Goal: Task Accomplishment & Management: Use online tool/utility

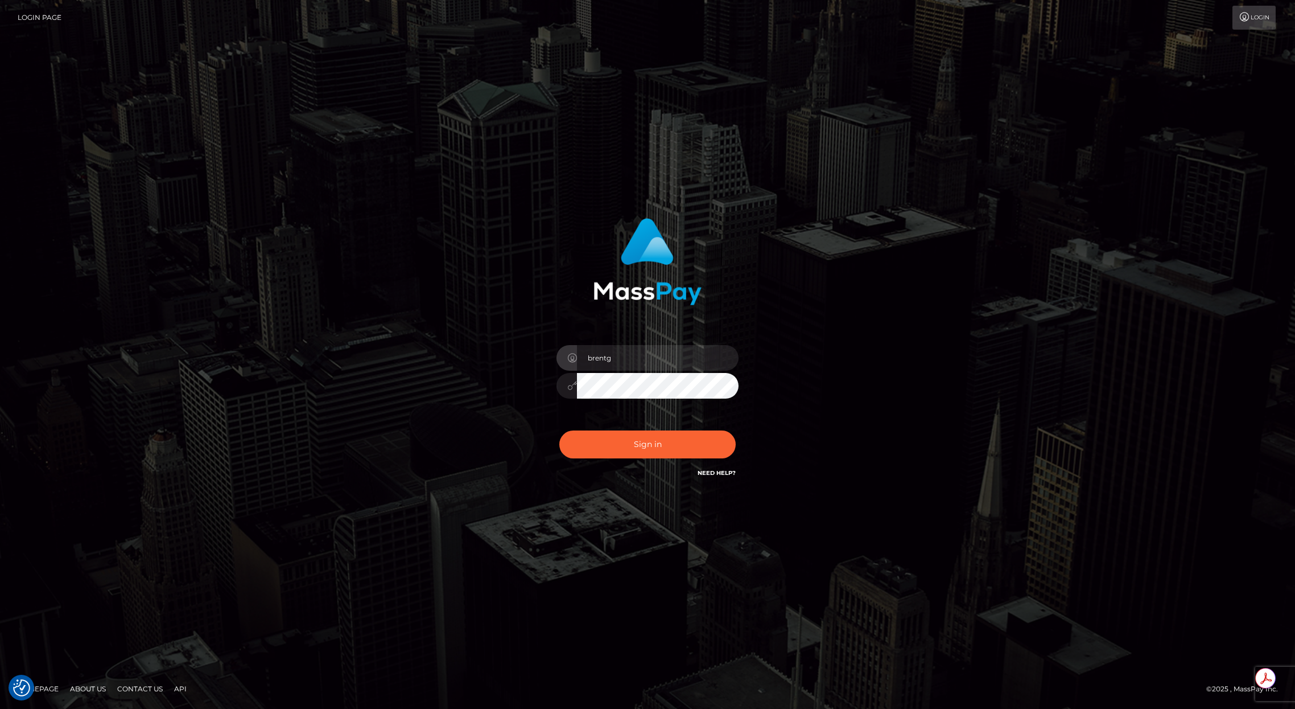
click at [643, 428] on div "Sign in Need Help?" at bounding box center [647, 448] width 199 height 51
click at [632, 440] on button "Sign in" at bounding box center [648, 444] width 176 height 28
type input "brentg"
click at [644, 431] on button "Sign in" at bounding box center [648, 444] width 176 height 28
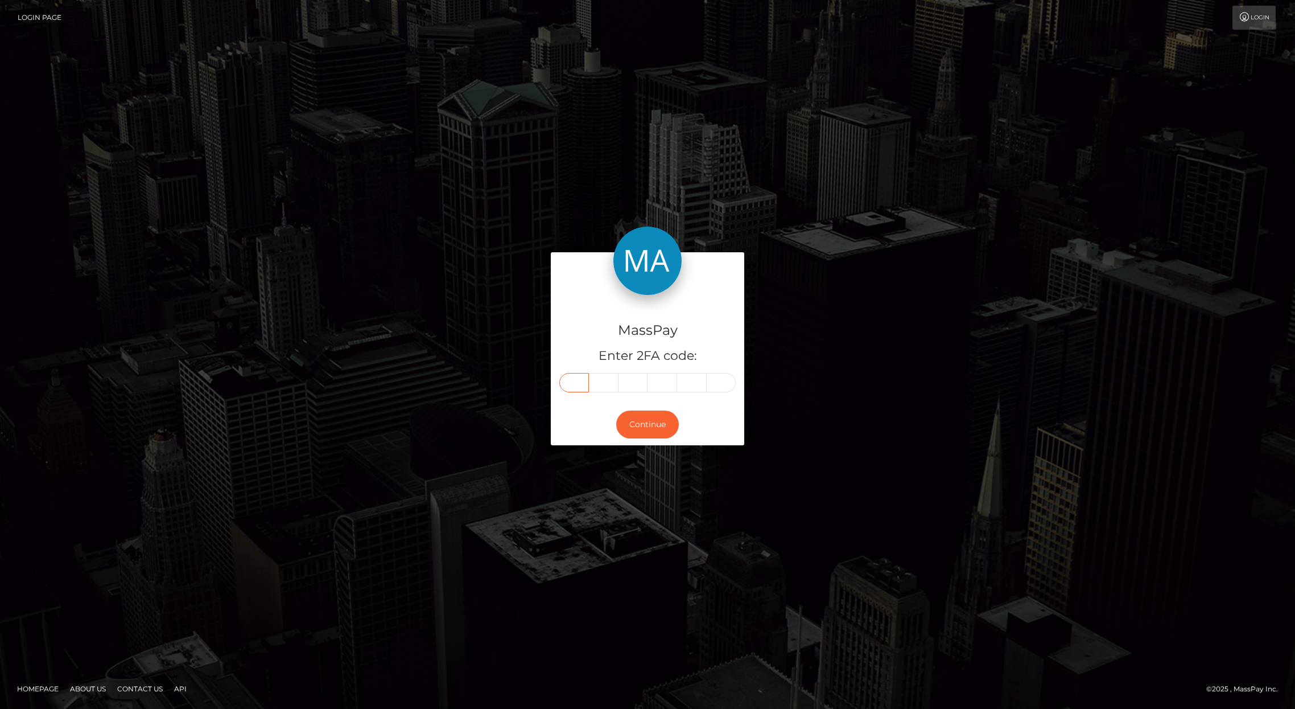
paste input "2"
type input "2"
type input "7"
type input "5"
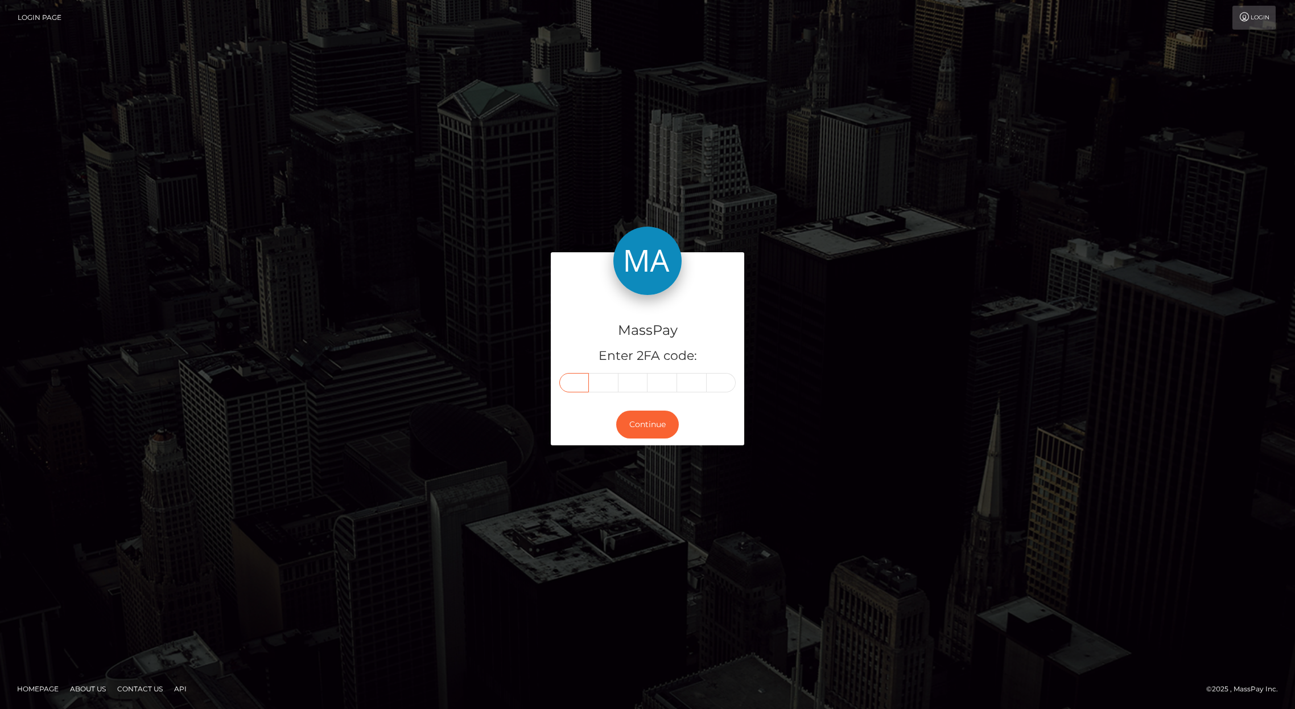
type input "6"
type input "3"
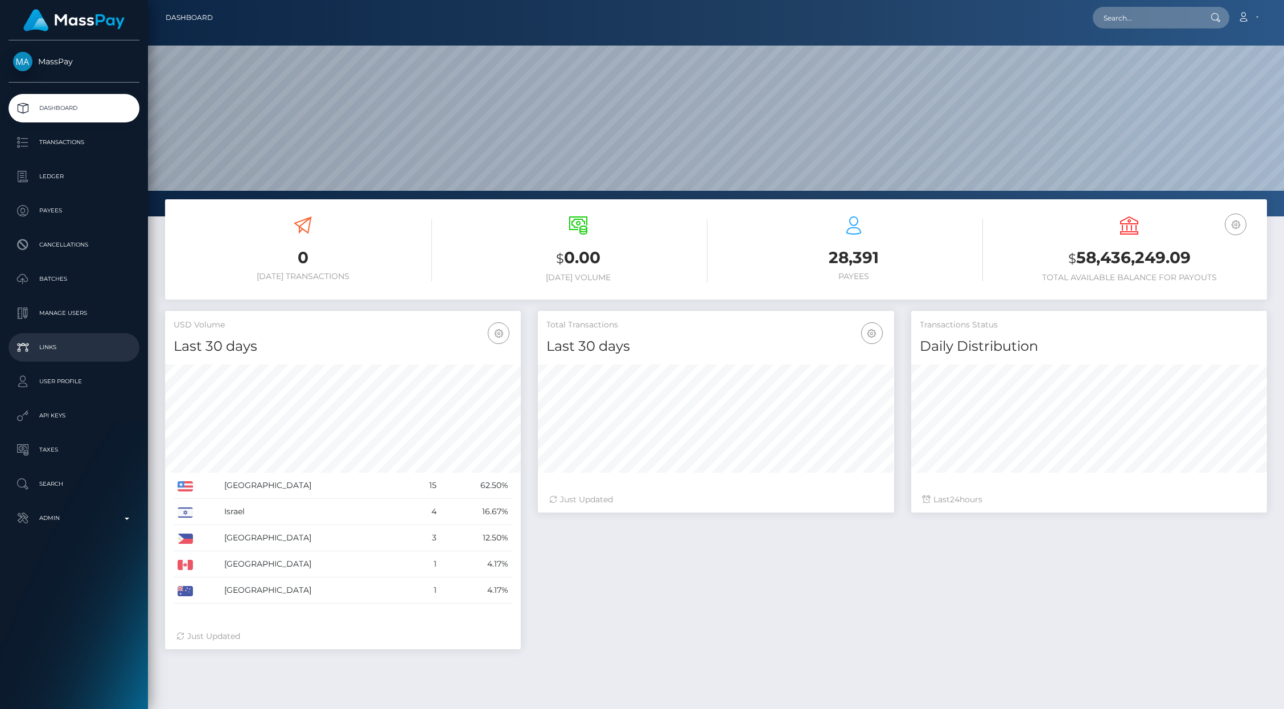
scroll to position [201, 356]
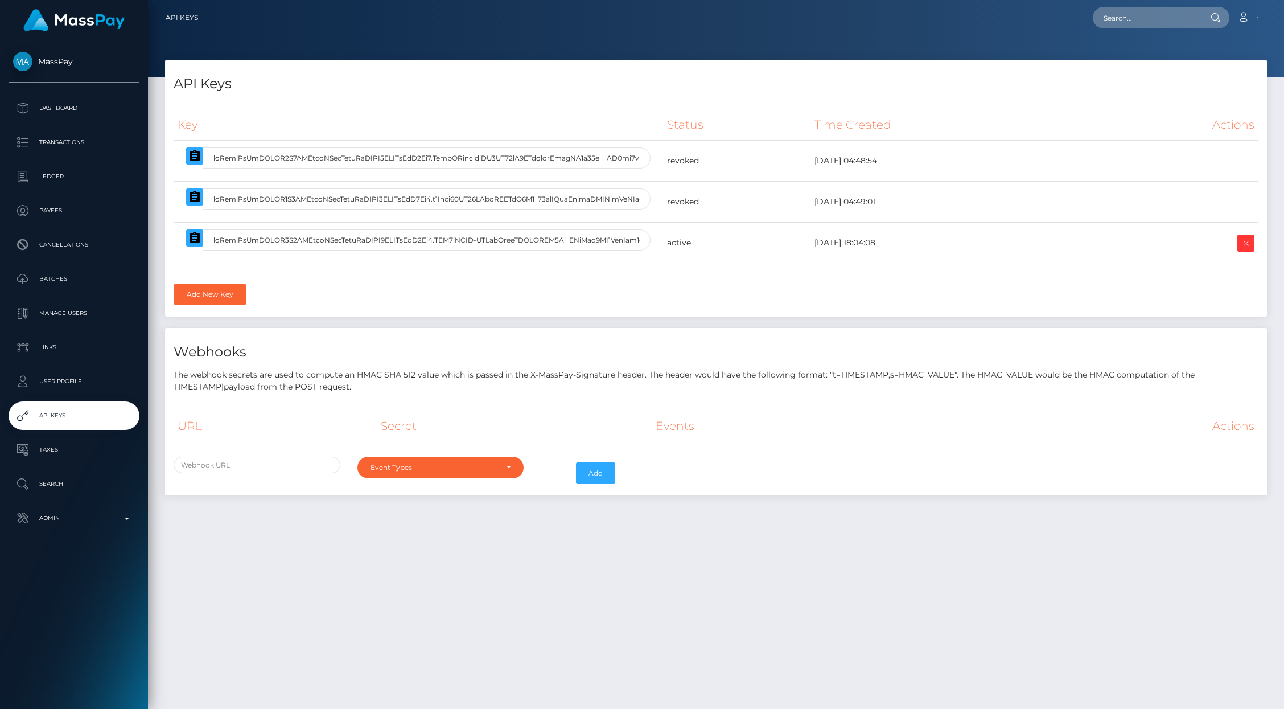
select select
click at [82, 518] on p "Admin" at bounding box center [74, 517] width 122 height 17
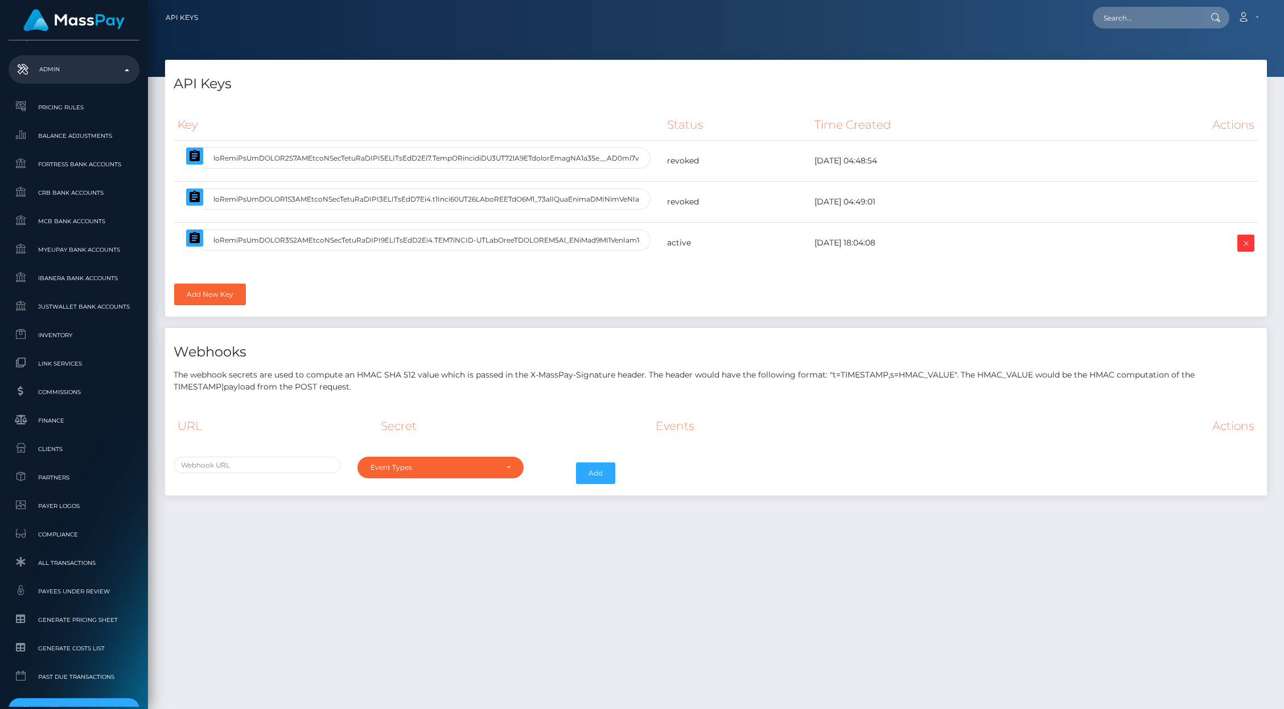
scroll to position [518, 0]
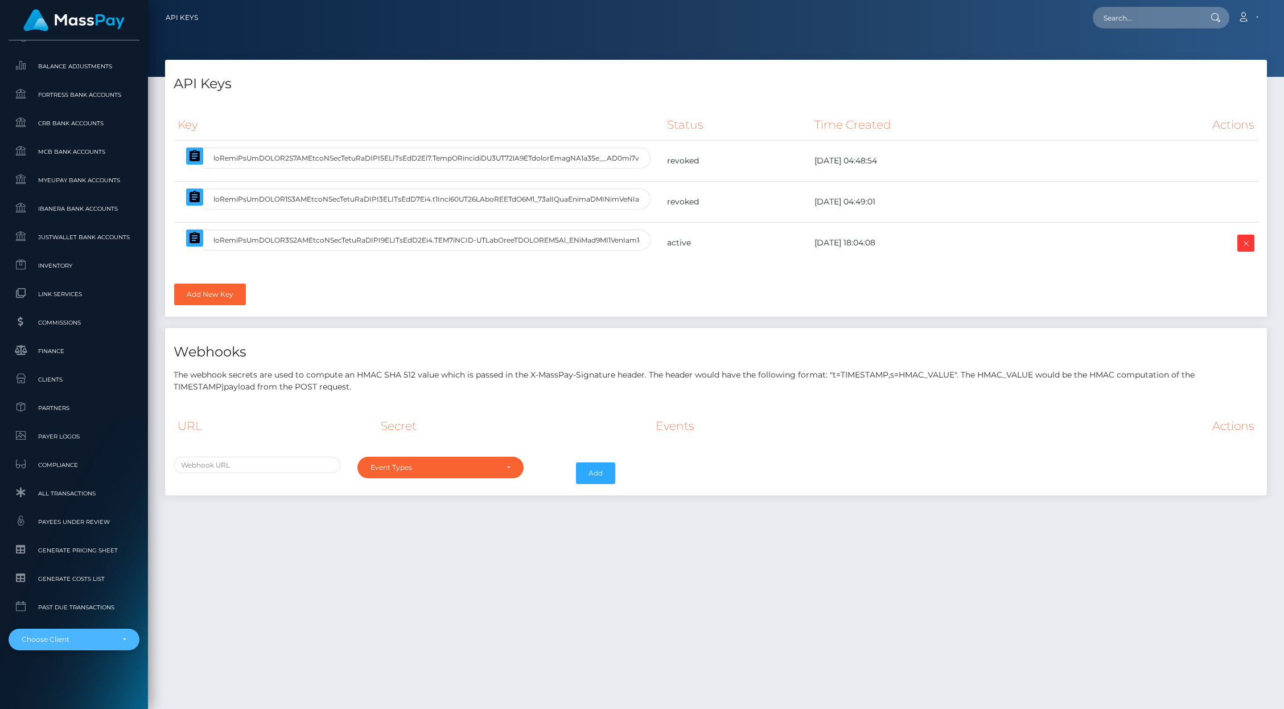
click at [76, 637] on div "Choose Client" at bounding box center [68, 639] width 92 height 9
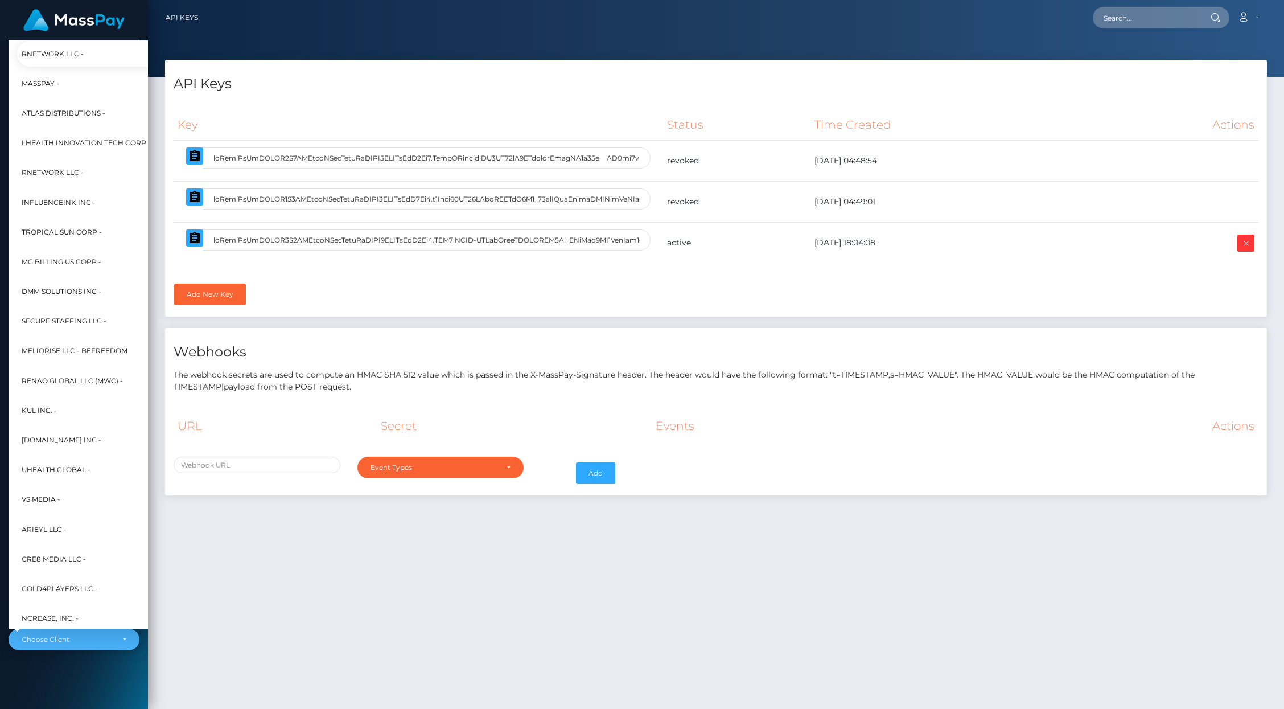
scroll to position [176, 13]
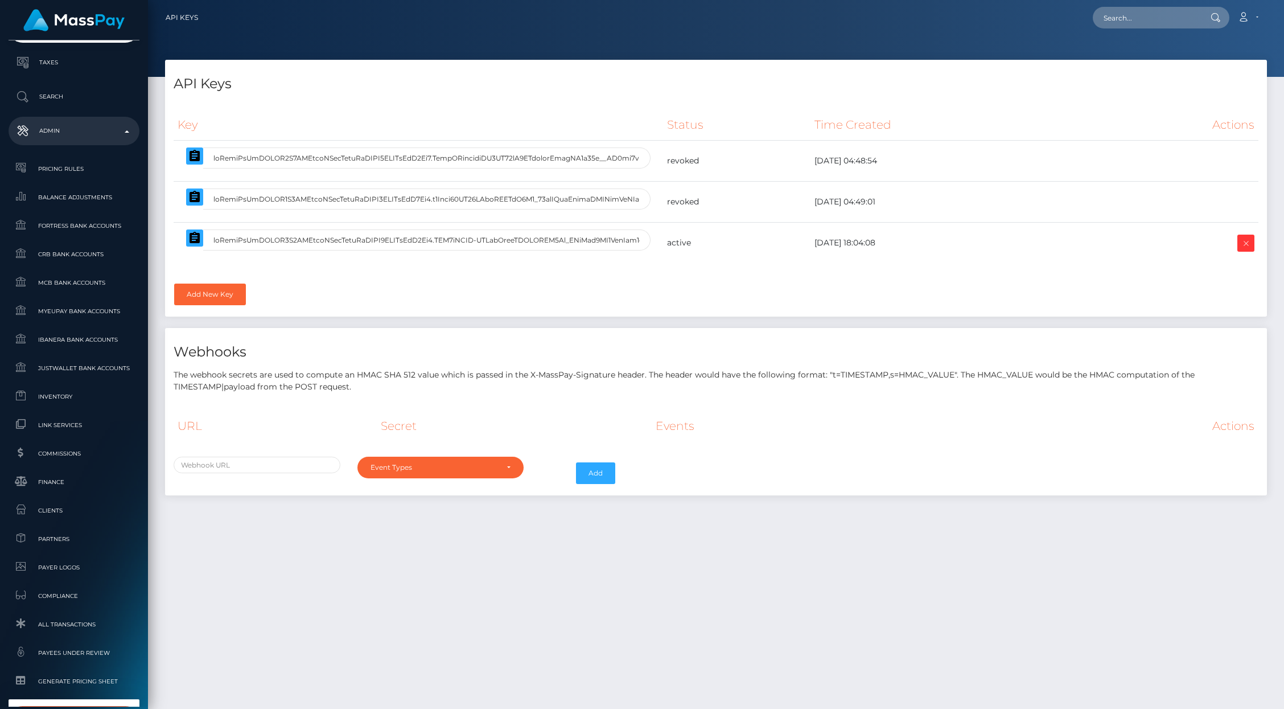
type input "nofans"
select select "350"
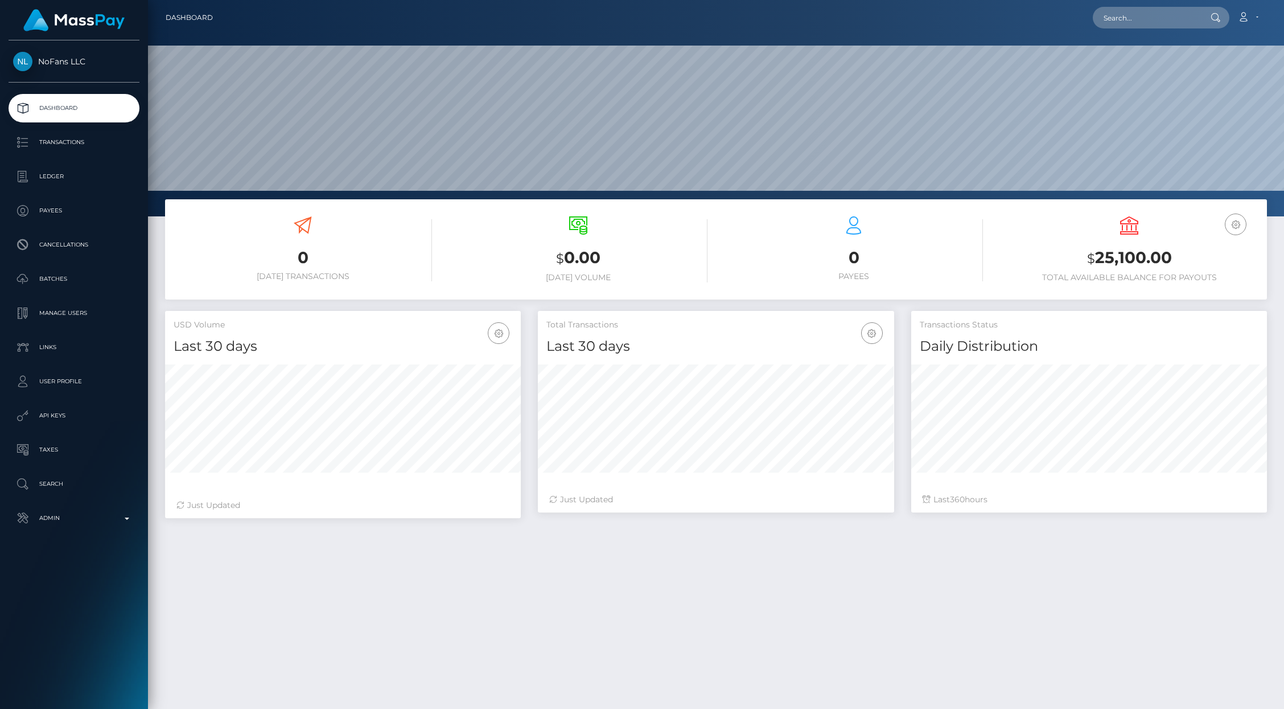
scroll to position [201, 356]
click at [120, 510] on p "Admin" at bounding box center [74, 517] width 122 height 17
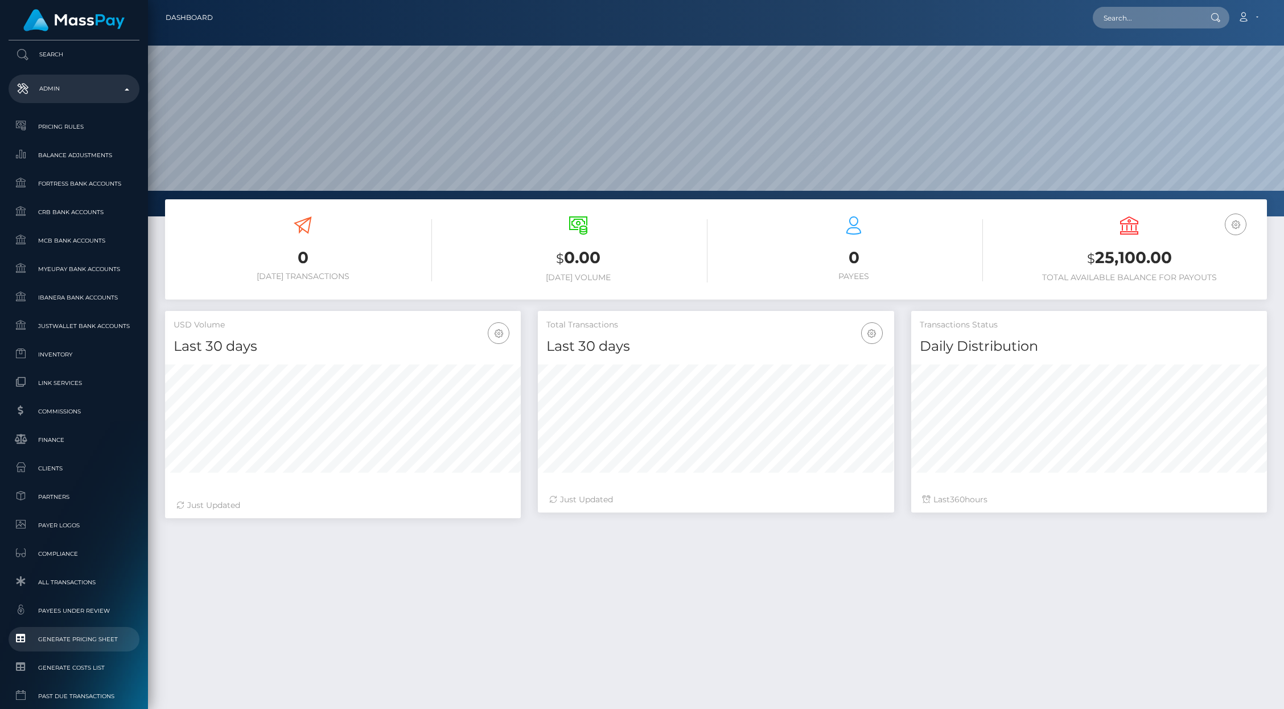
scroll to position [518, 0]
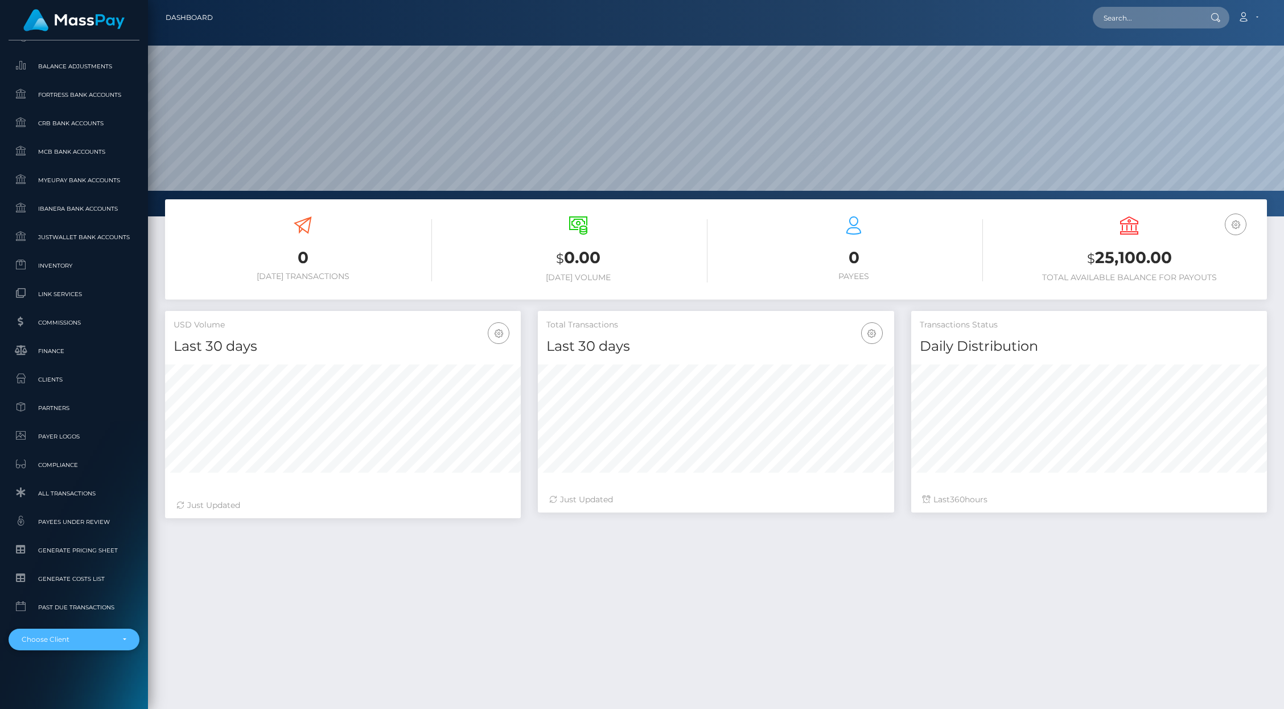
click at [91, 642] on div "Choose Client" at bounding box center [68, 639] width 92 height 9
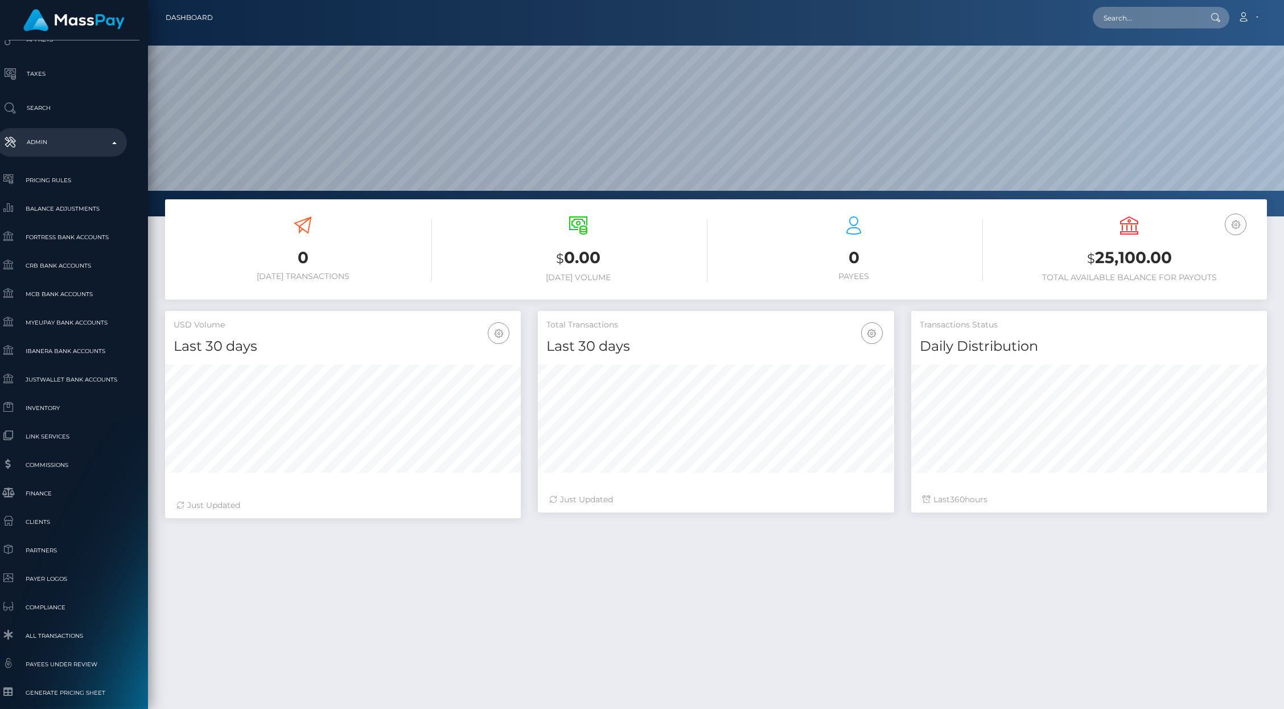
type input "mpw"
select select "263"
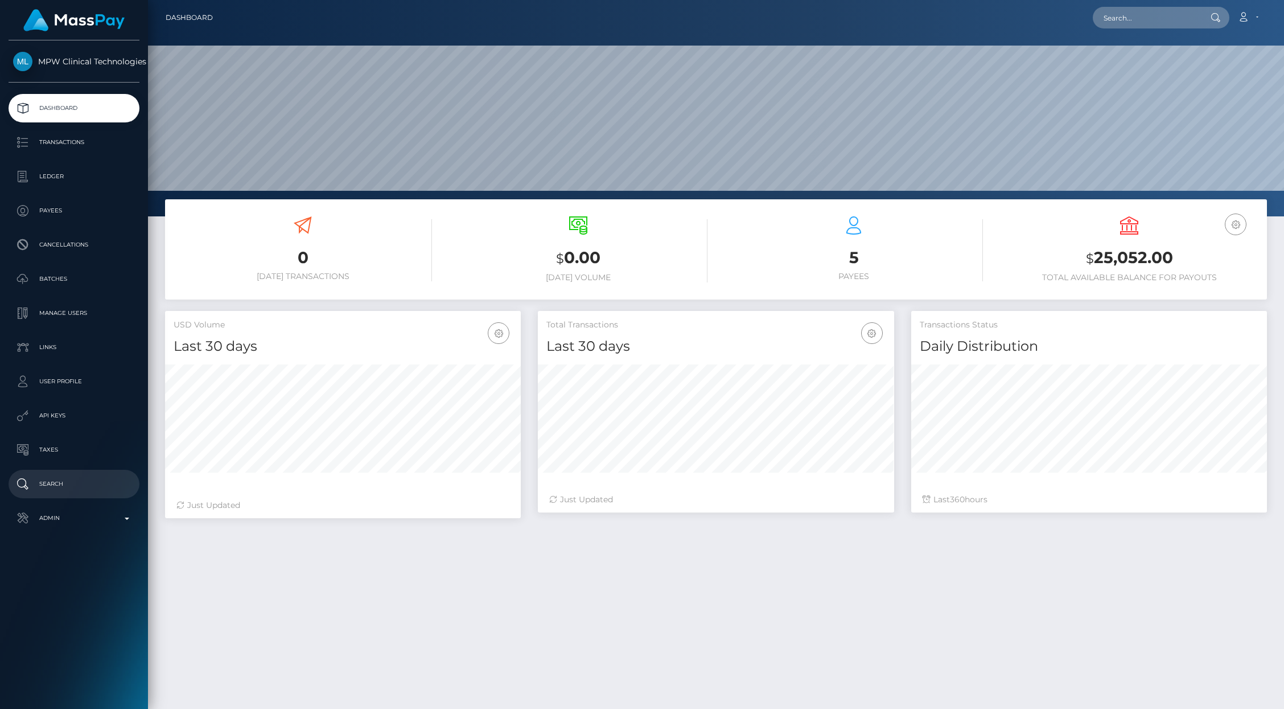
scroll to position [201, 356]
click at [28, 501] on ul "Dashboard Transactions Ledger Payees Cancellations Batches Links" at bounding box center [74, 313] width 148 height 438
click at [48, 518] on p "Admin" at bounding box center [74, 517] width 122 height 17
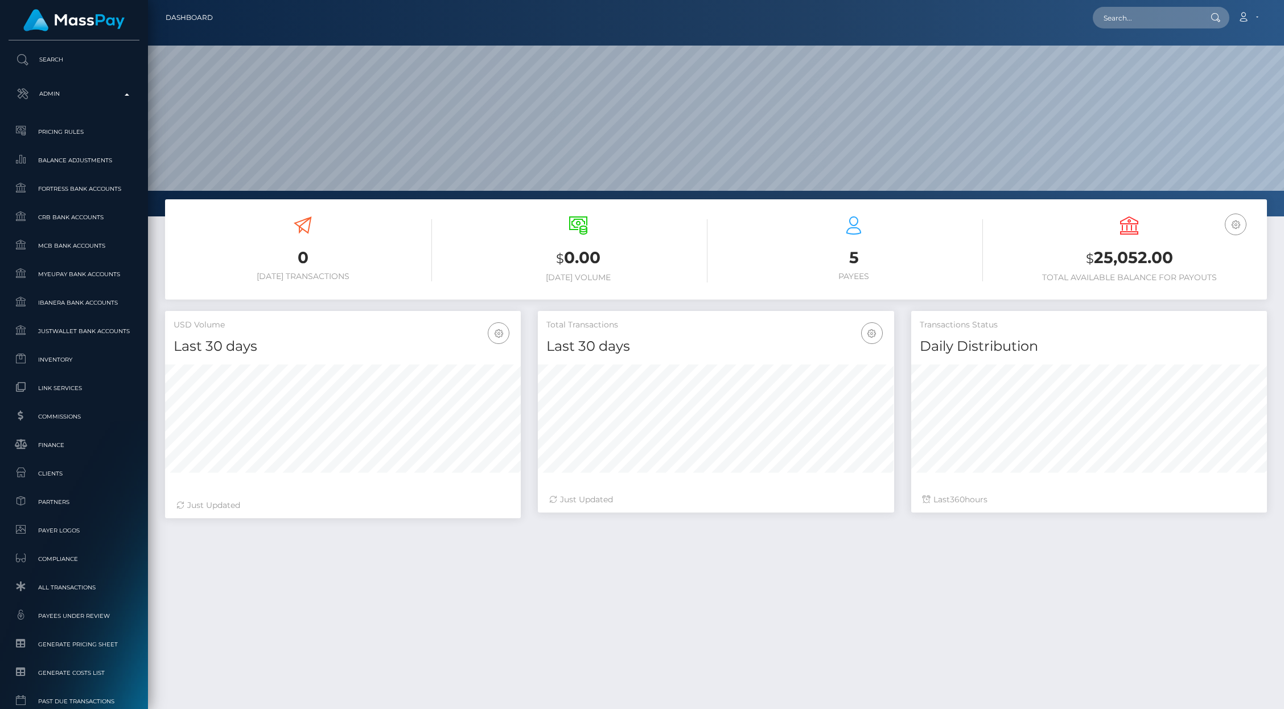
scroll to position [529, 0]
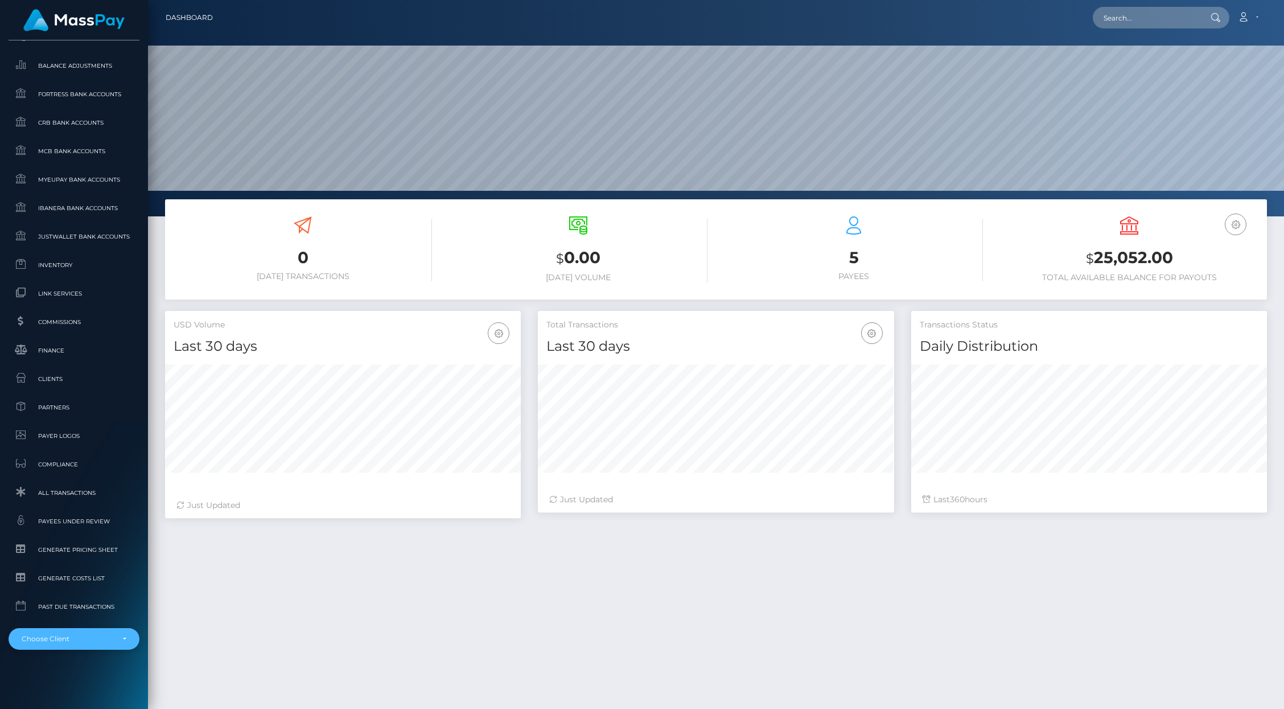
click at [57, 634] on div "Choose Client" at bounding box center [68, 638] width 92 height 9
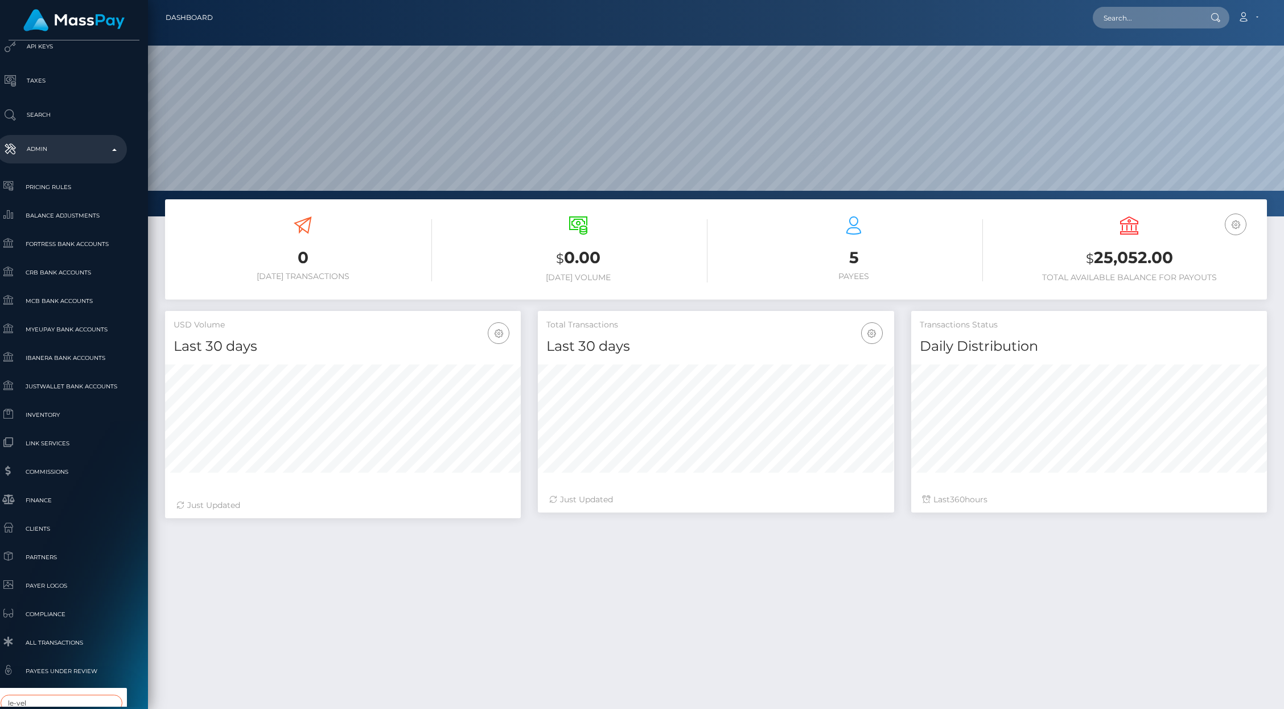
scroll to position [529, 13]
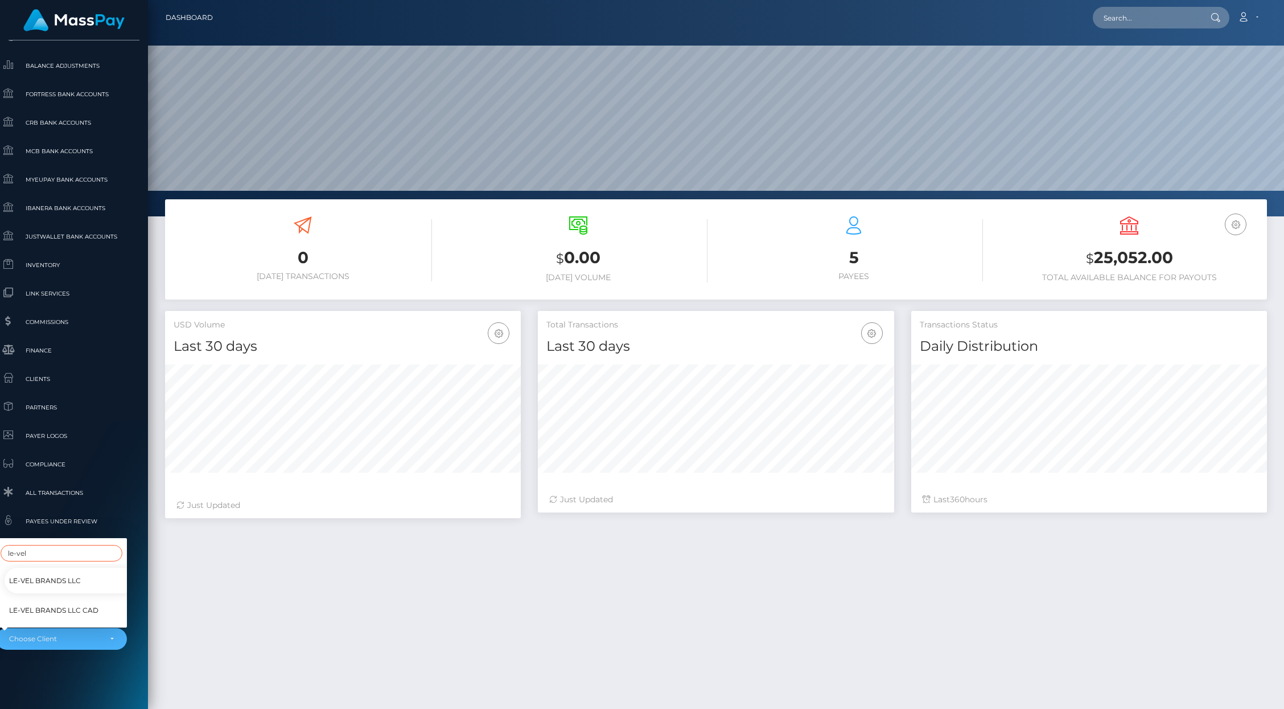
type input "le-vel"
click at [48, 603] on span "Le-Vel Brands LLC CAD" at bounding box center [53, 610] width 89 height 15
select select "336"
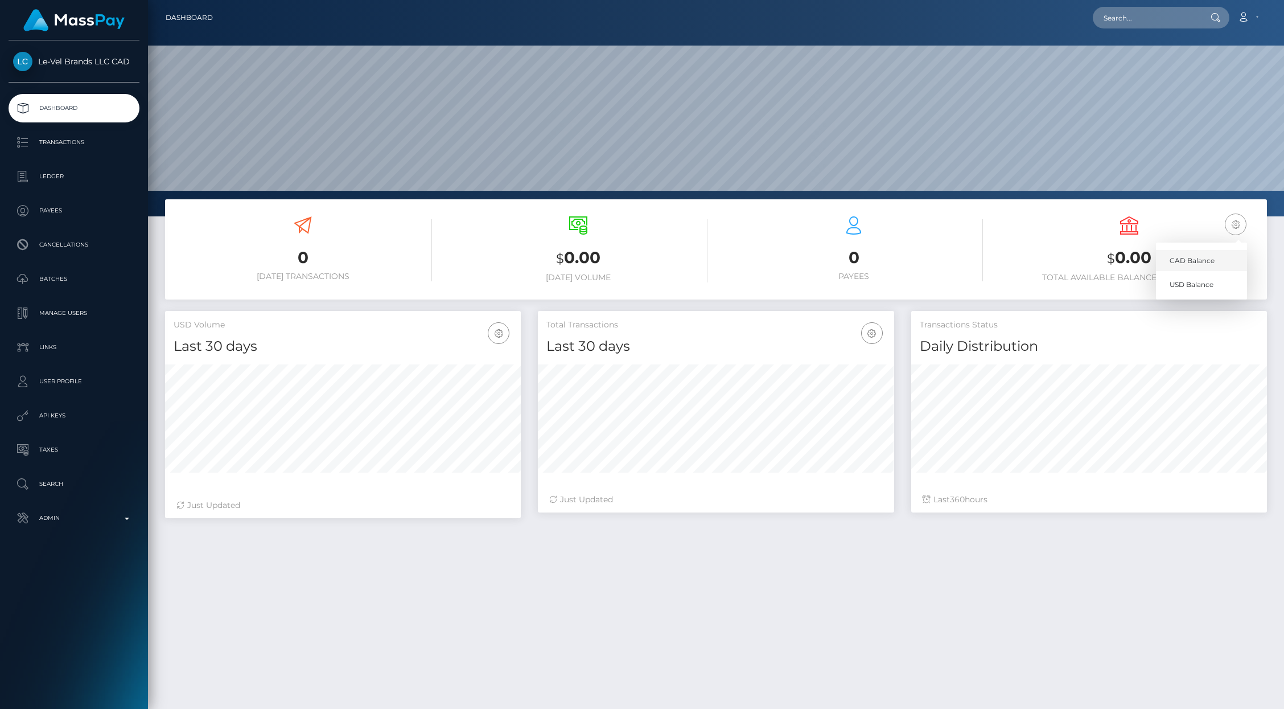
scroll to position [201, 356]
click at [1208, 262] on link "CAD Balance" at bounding box center [1201, 260] width 91 height 21
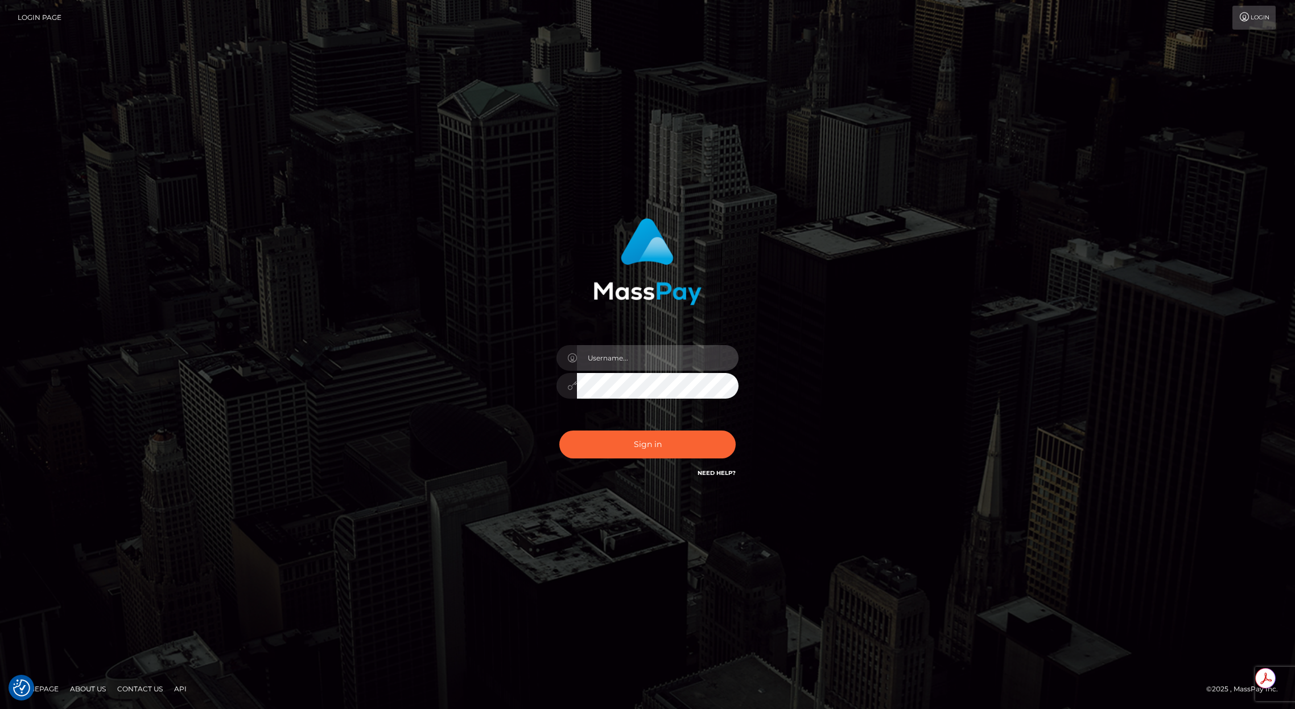
type input "brentg"
drag, startPoint x: 602, startPoint y: 424, endPoint x: 623, endPoint y: 442, distance: 27.8
click at [602, 424] on div "Sign in Need Help?" at bounding box center [647, 448] width 199 height 51
click at [623, 442] on button "Sign in" at bounding box center [648, 444] width 176 height 28
type input "brentg"
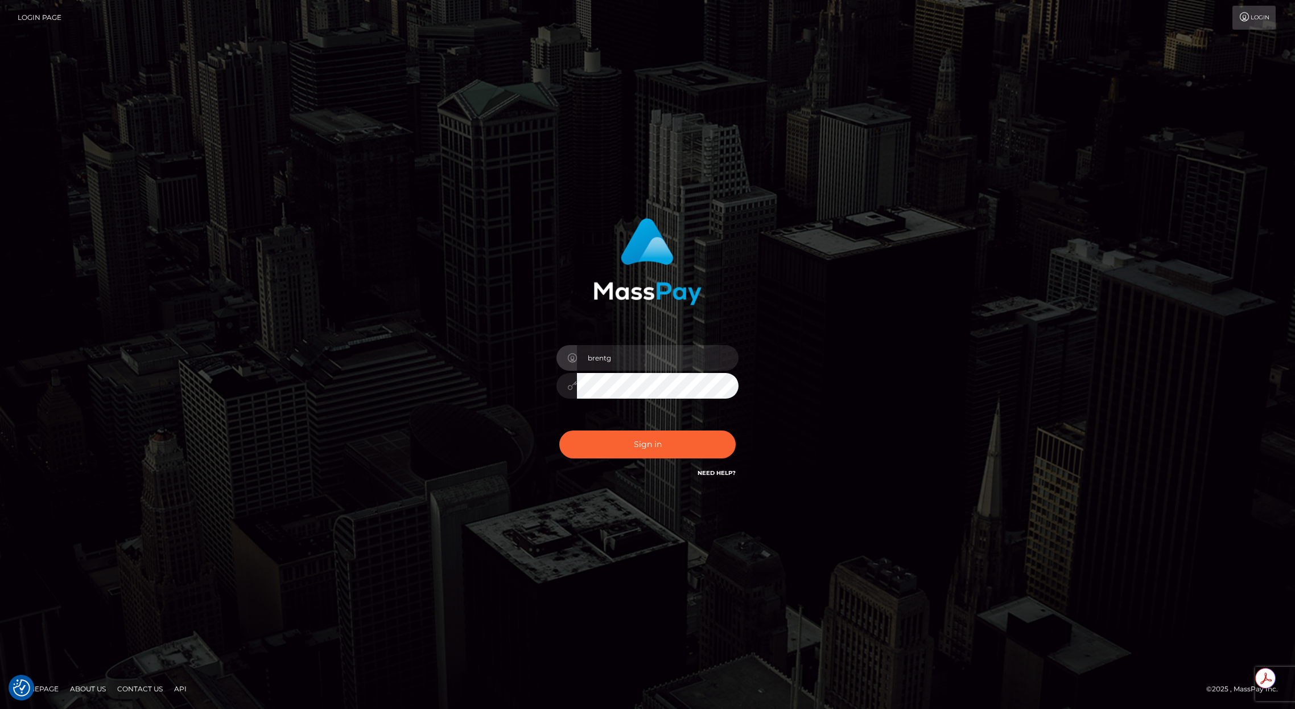
click at [659, 462] on div "Sign in Need Help?" at bounding box center [647, 448] width 199 height 51
click at [645, 451] on button "Sign in" at bounding box center [648, 444] width 176 height 28
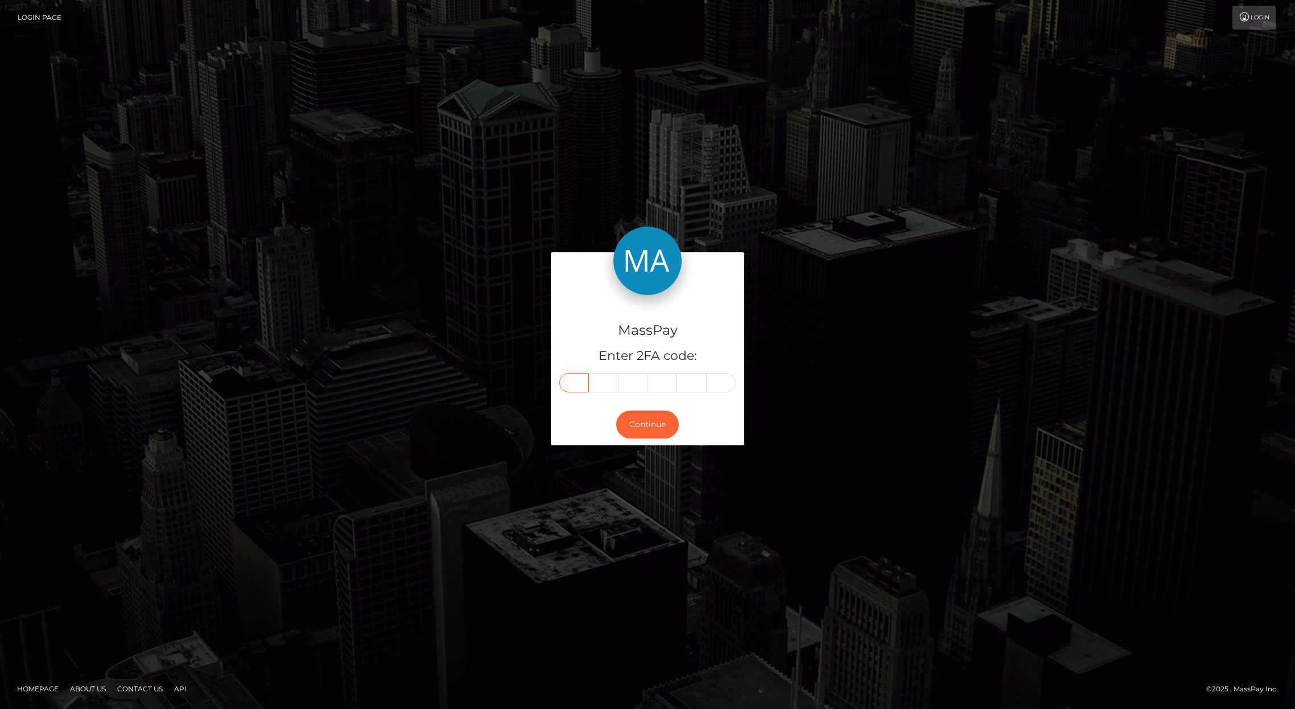
paste input "4"
type input "4"
type input "7"
type input "3"
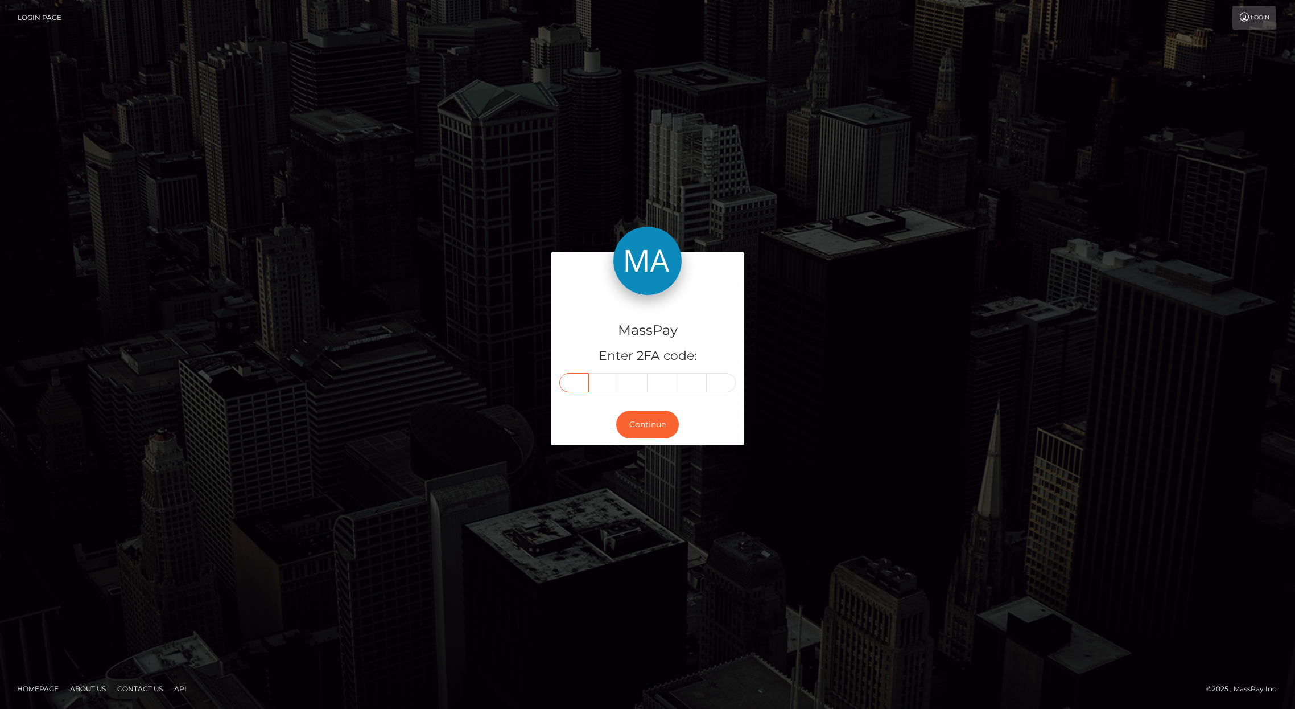
type input "1"
type input "0"
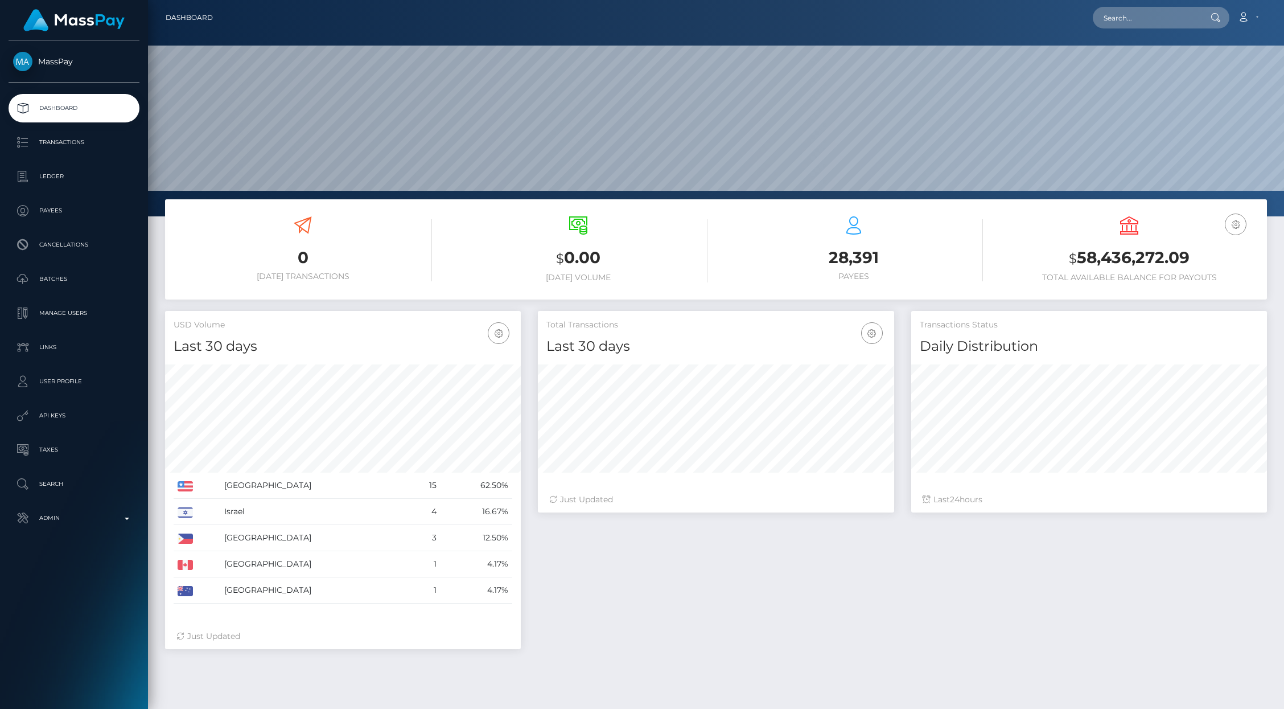
scroll to position [201, 356]
click at [1108, 20] on input "text" at bounding box center [1146, 18] width 107 height 22
paste input "567763a4-0cd7-11ec-8c85-0e94f3084bc5"
type input "567763a4-0cd7-11ec-8c85-0e94f3084bc5"
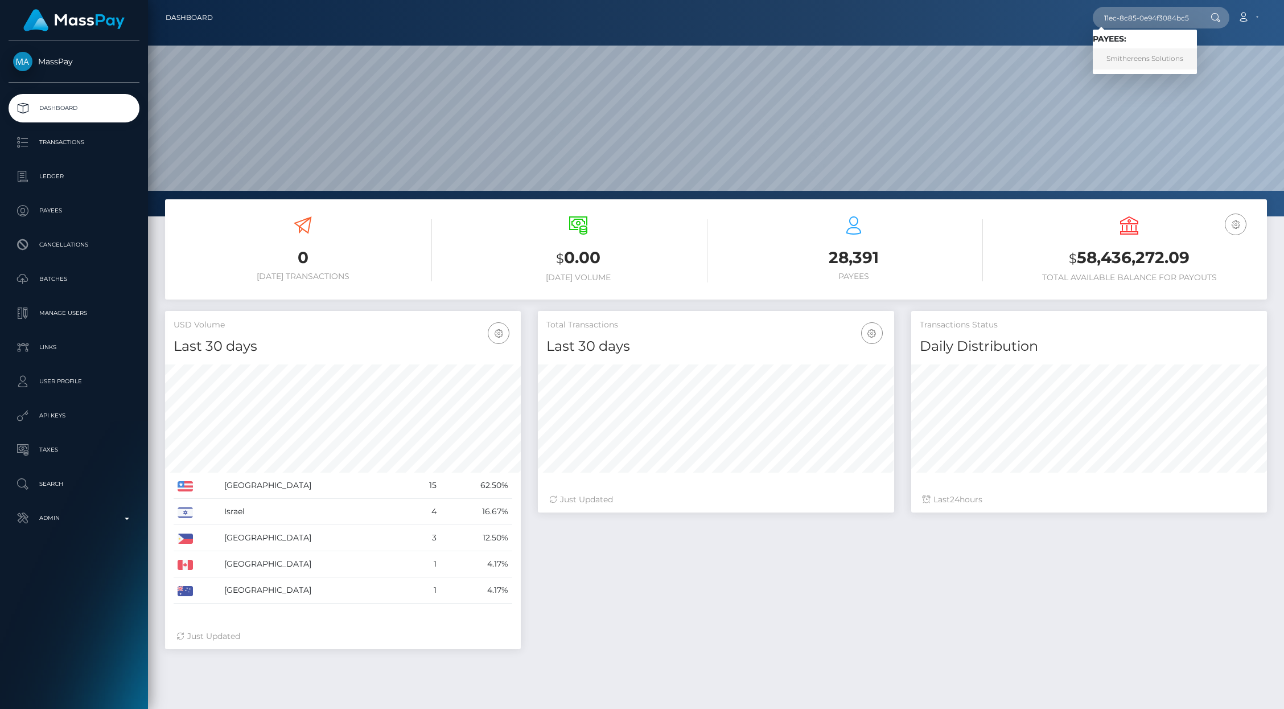
scroll to position [0, 0]
click at [1123, 55] on link "Smithereens Solutions" at bounding box center [1145, 58] width 104 height 21
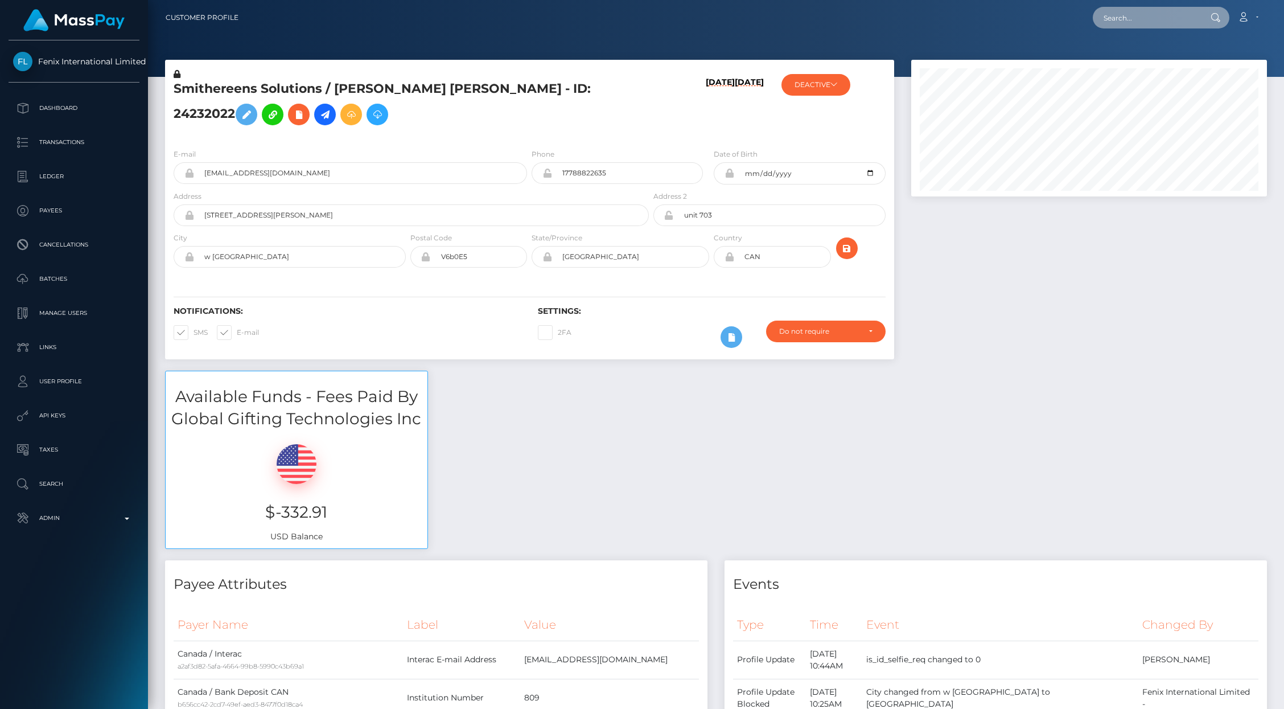
click at [1145, 14] on input "text" at bounding box center [1146, 18] width 107 height 22
click at [1145, 15] on input "text" at bounding box center [1146, 18] width 107 height 22
paste input "cc856f3c-ae23-11ef-93c4-02378e9ea7b9"
type input "cc856f3c-ae23-11ef-93c4-02378e9ea7b9"
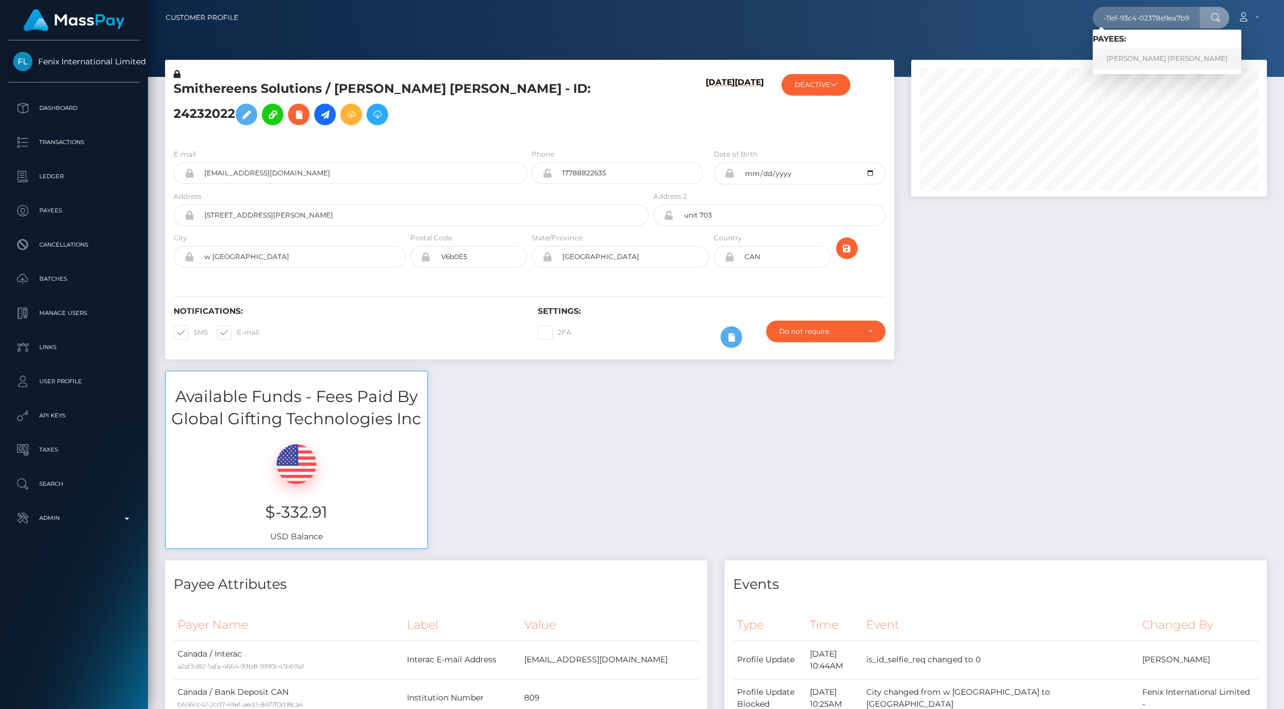
click at [1170, 57] on link "LEAH MARIE MAE BROWN" at bounding box center [1167, 58] width 149 height 21
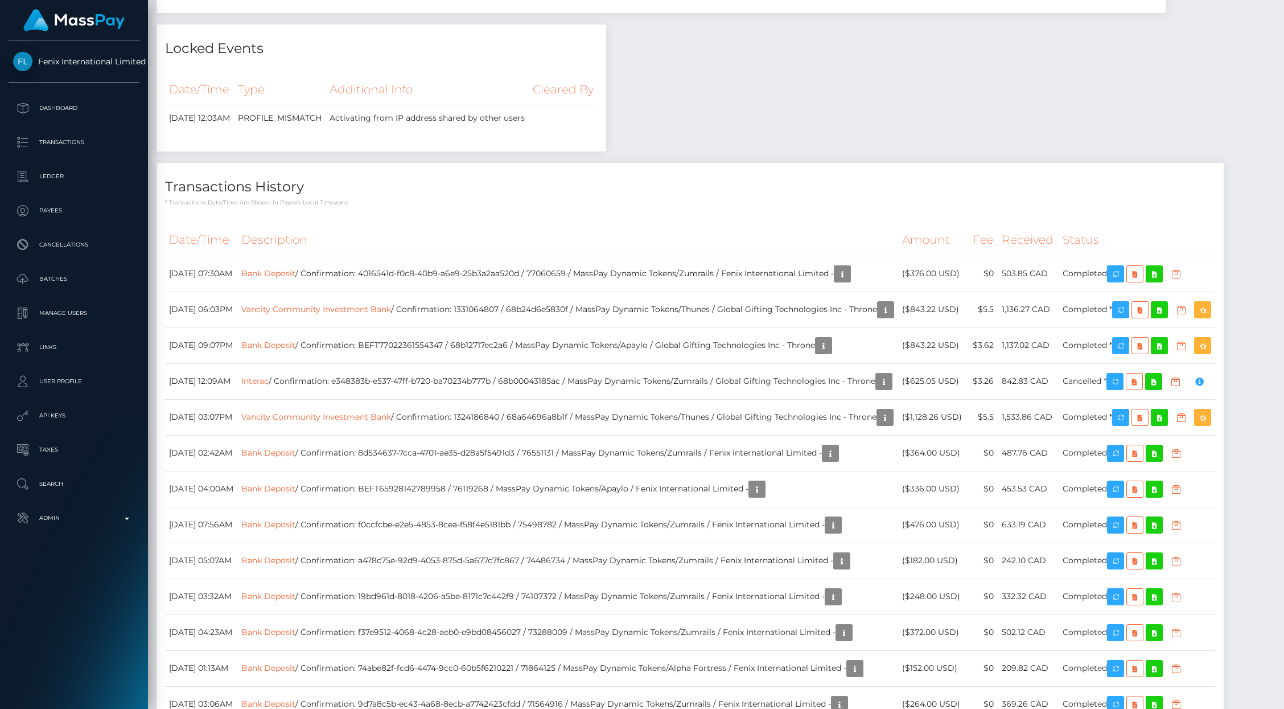
scroll to position [3327, 0]
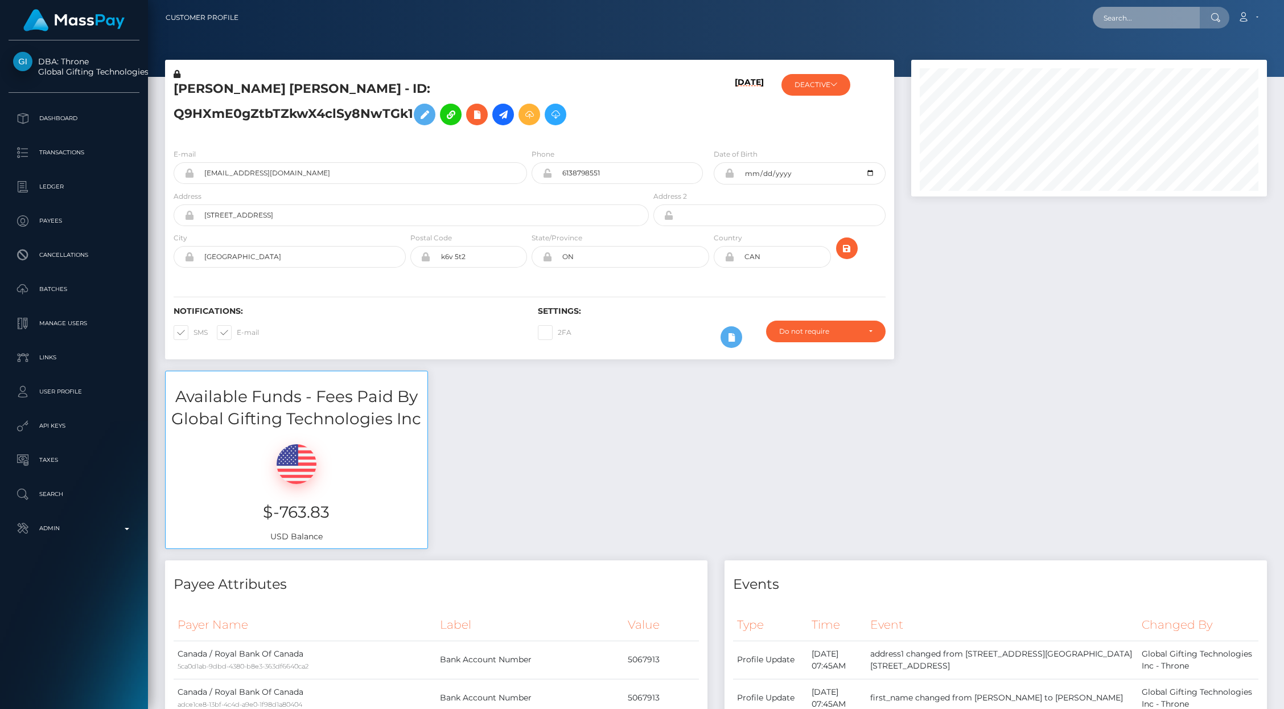
click at [1125, 20] on input "text" at bounding box center [1146, 18] width 107 height 22
paste input "68b12717ec2a6"
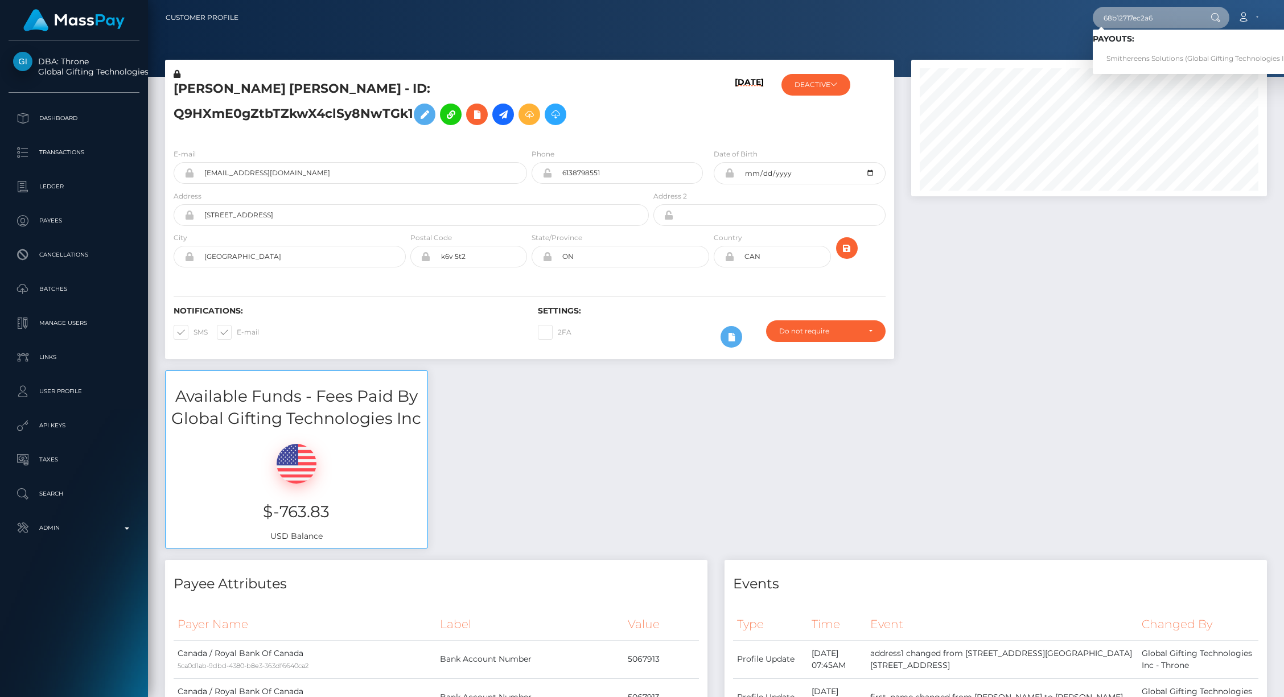
type input "68b12717ec2a6"
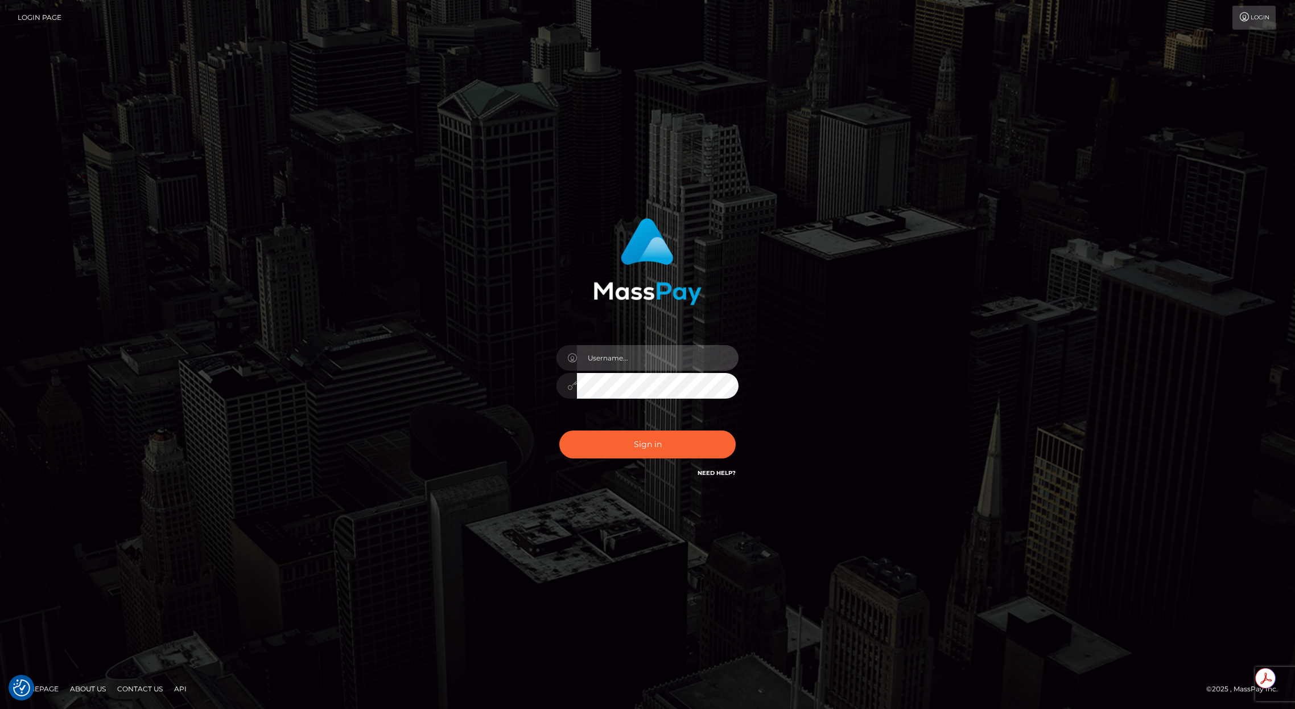
type input "brentg"
click at [623, 449] on button "Sign in" at bounding box center [648, 444] width 176 height 28
type input "brentg"
click at [664, 438] on button "Sign in" at bounding box center [648, 444] width 176 height 28
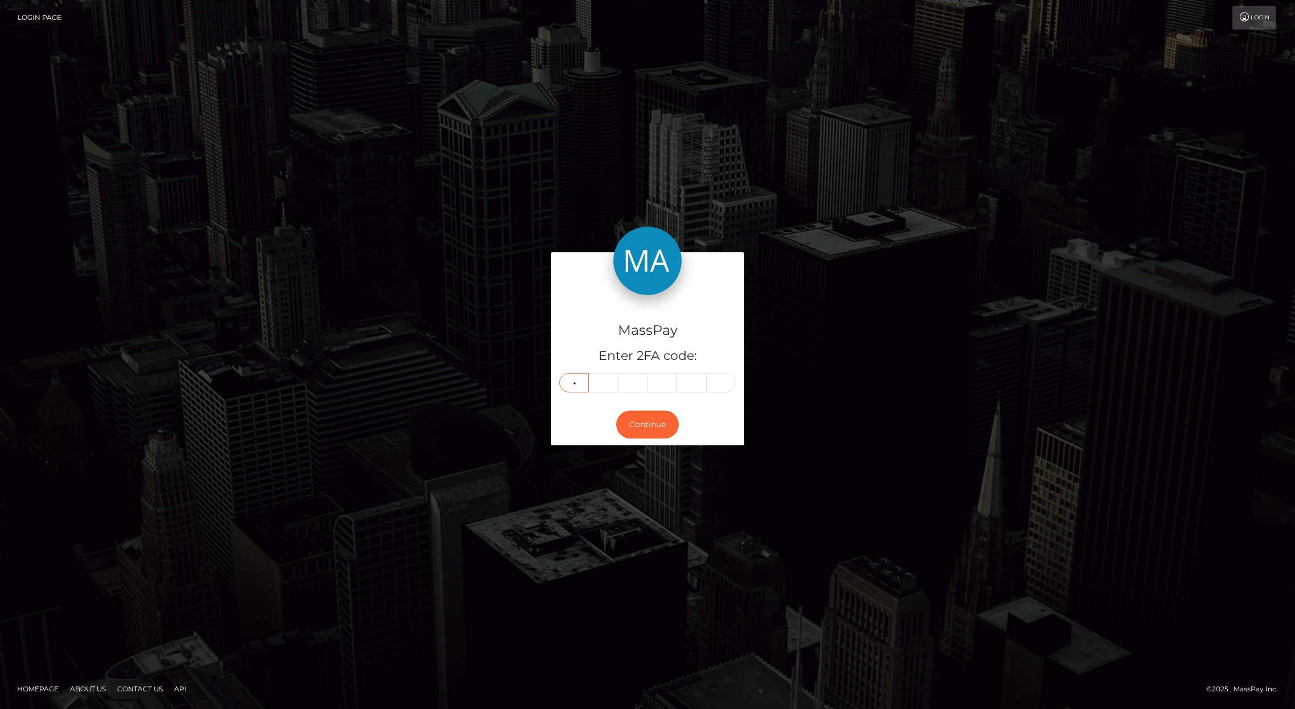
type input "4"
type input "5"
type input "3"
type input "4"
type input "3"
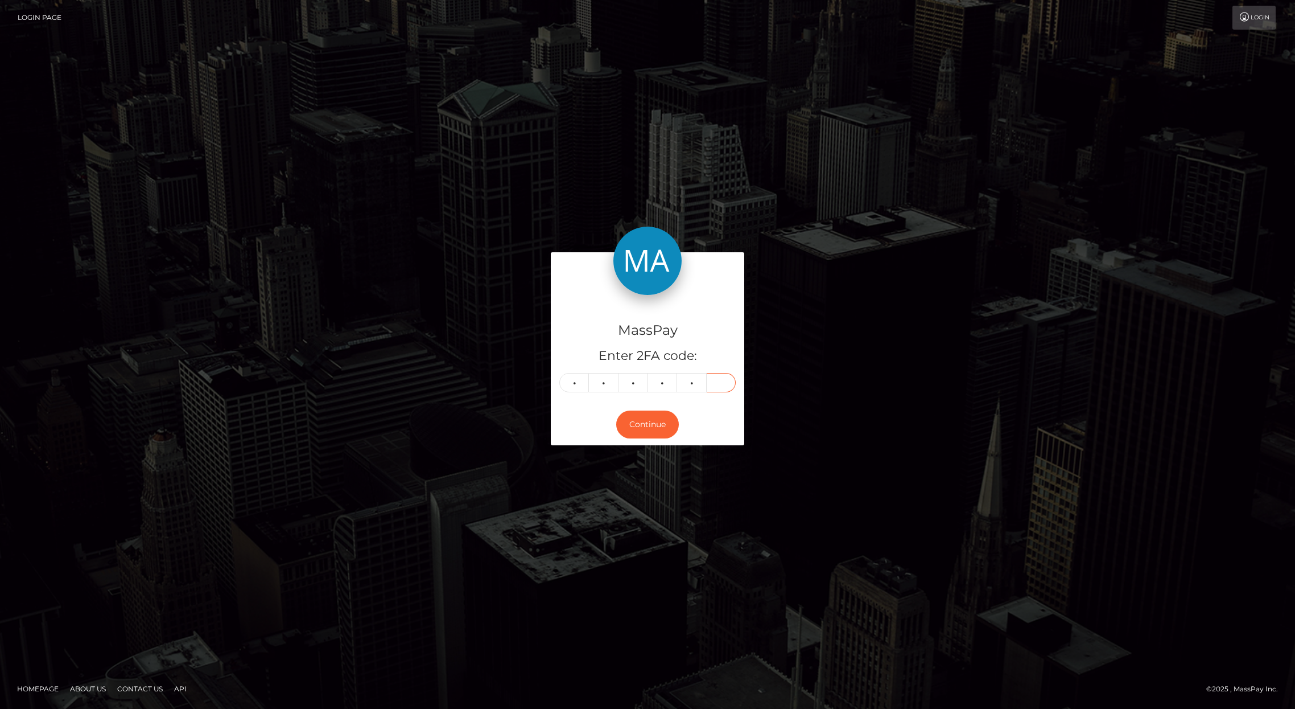
type input "6"
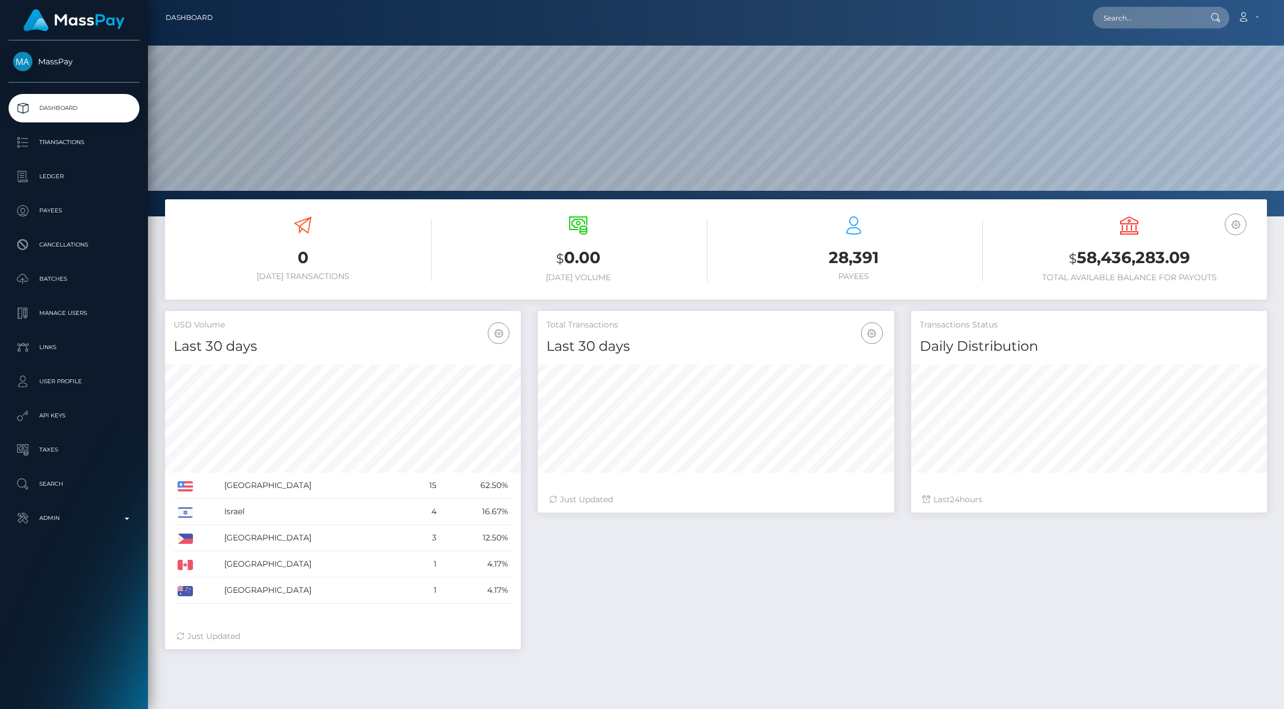
scroll to position [201, 356]
click at [1136, 26] on input "text" at bounding box center [1146, 18] width 107 height 22
paste input "biz_Nf47qYlBspzghc"
click at [1134, 17] on input "biz_Nf47qYlBspzghc" at bounding box center [1146, 18] width 107 height 22
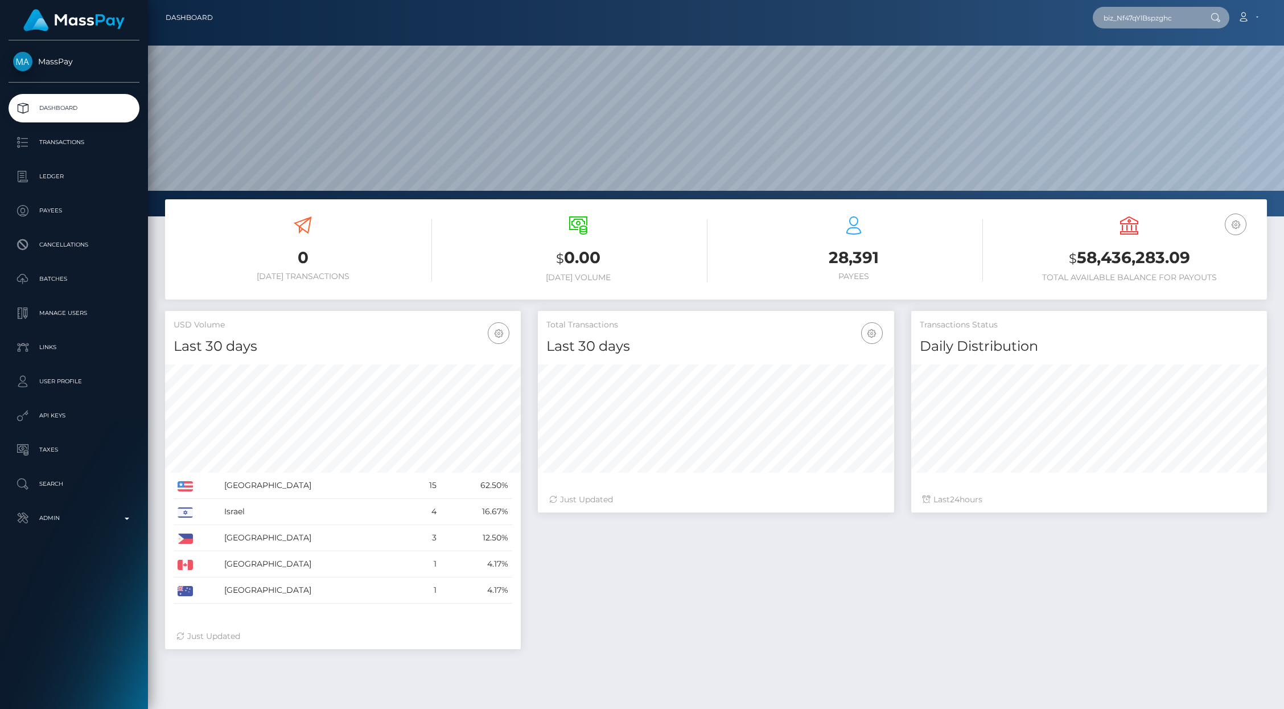
click at [1134, 17] on input "biz_Nf47qYlBspzghc" at bounding box center [1146, 18] width 107 height 22
paste input "poact_hBdRkdvAz6kO"
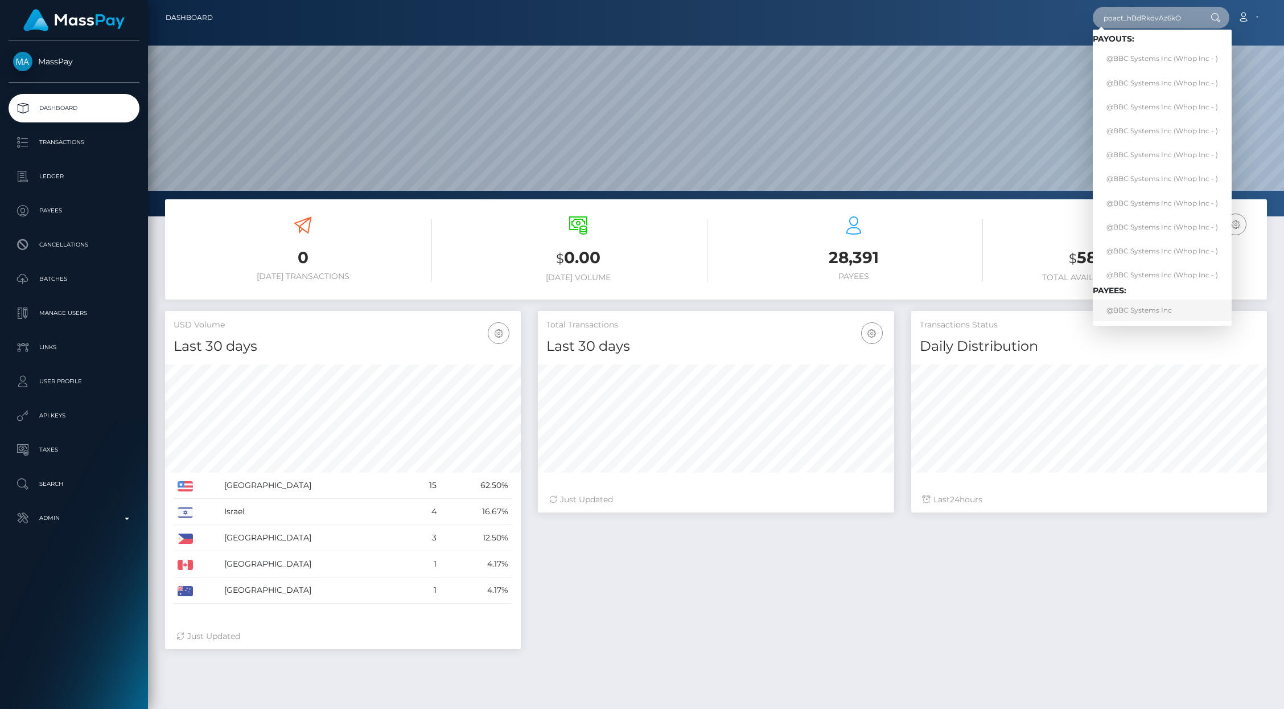
type input "poact_hBdRkdvAz6kO"
click at [1153, 312] on link "@BBC Systems Inc" at bounding box center [1162, 309] width 139 height 21
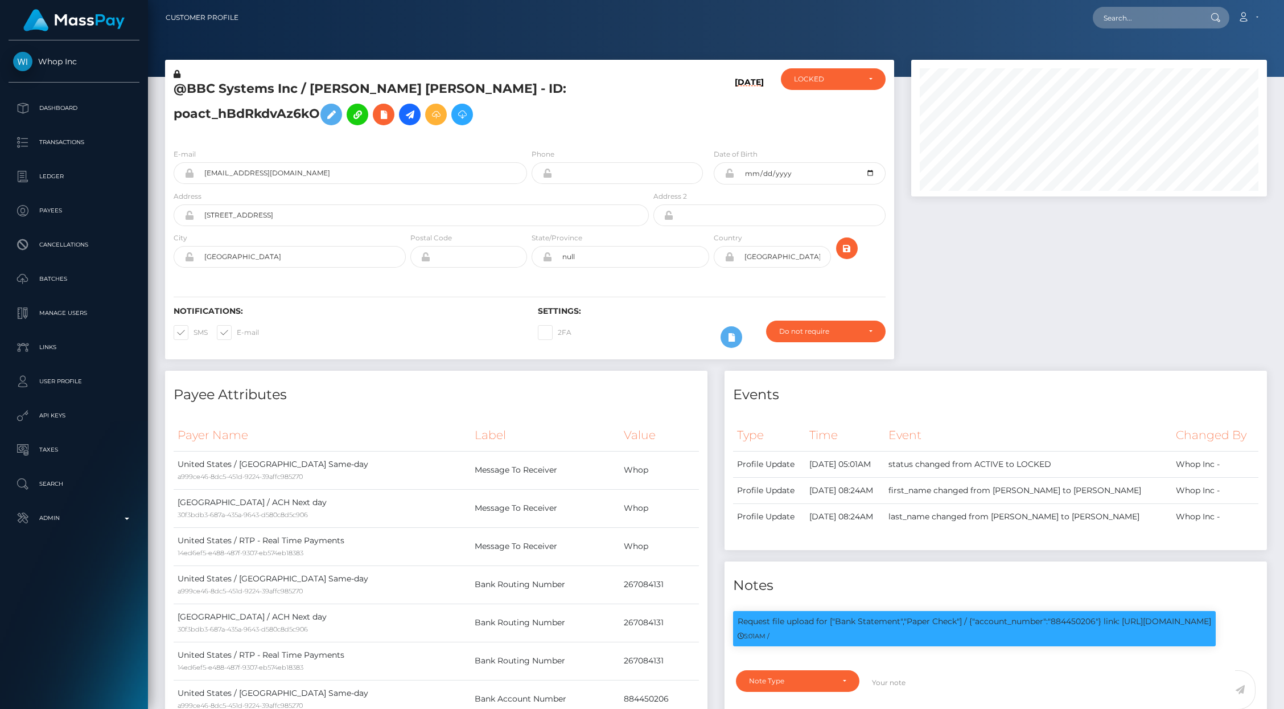
scroll to position [137, 356]
click at [986, 272] on div at bounding box center [1089, 215] width 373 height 311
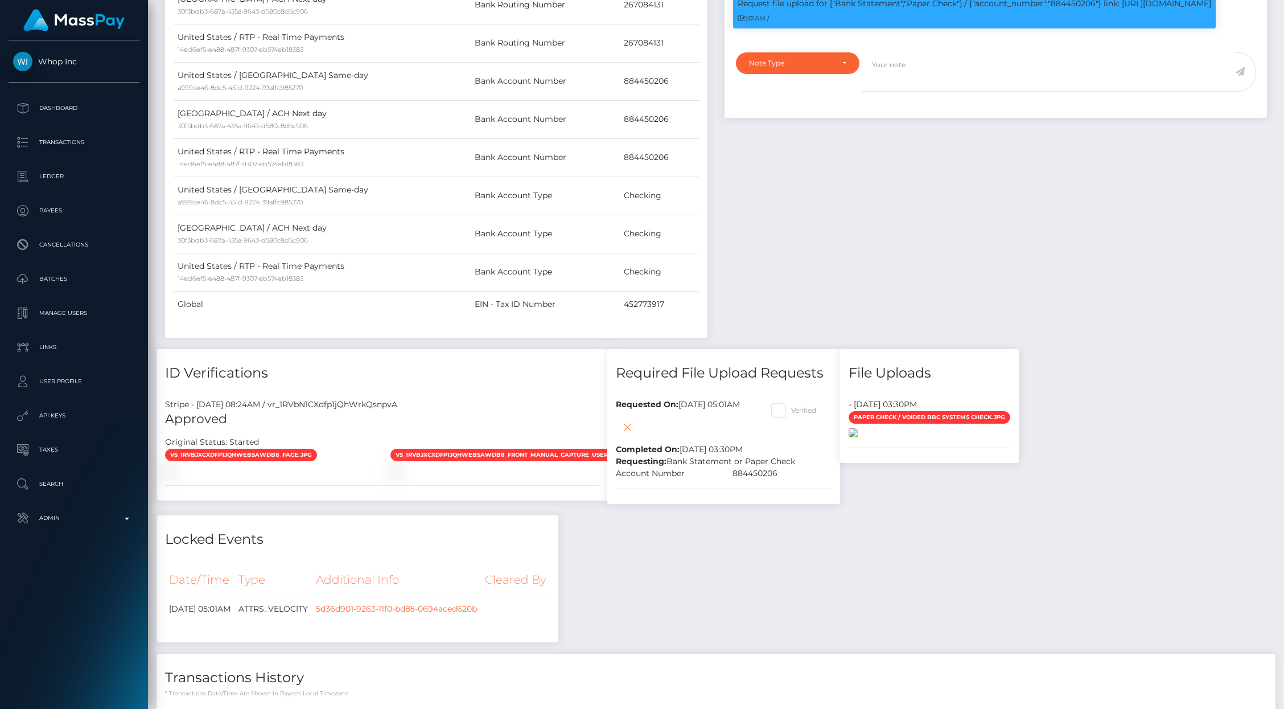
scroll to position [686, 0]
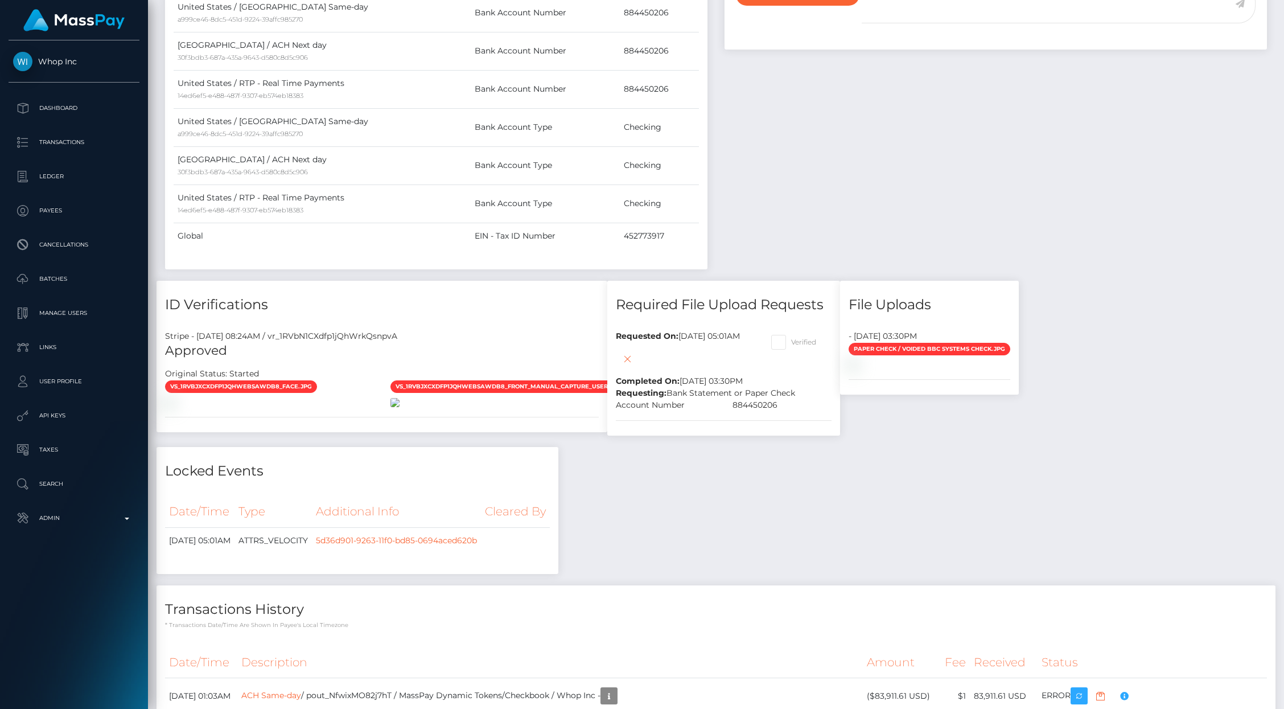
click at [400, 407] on img at bounding box center [394, 402] width 9 height 9
click at [858, 369] on img at bounding box center [853, 364] width 9 height 9
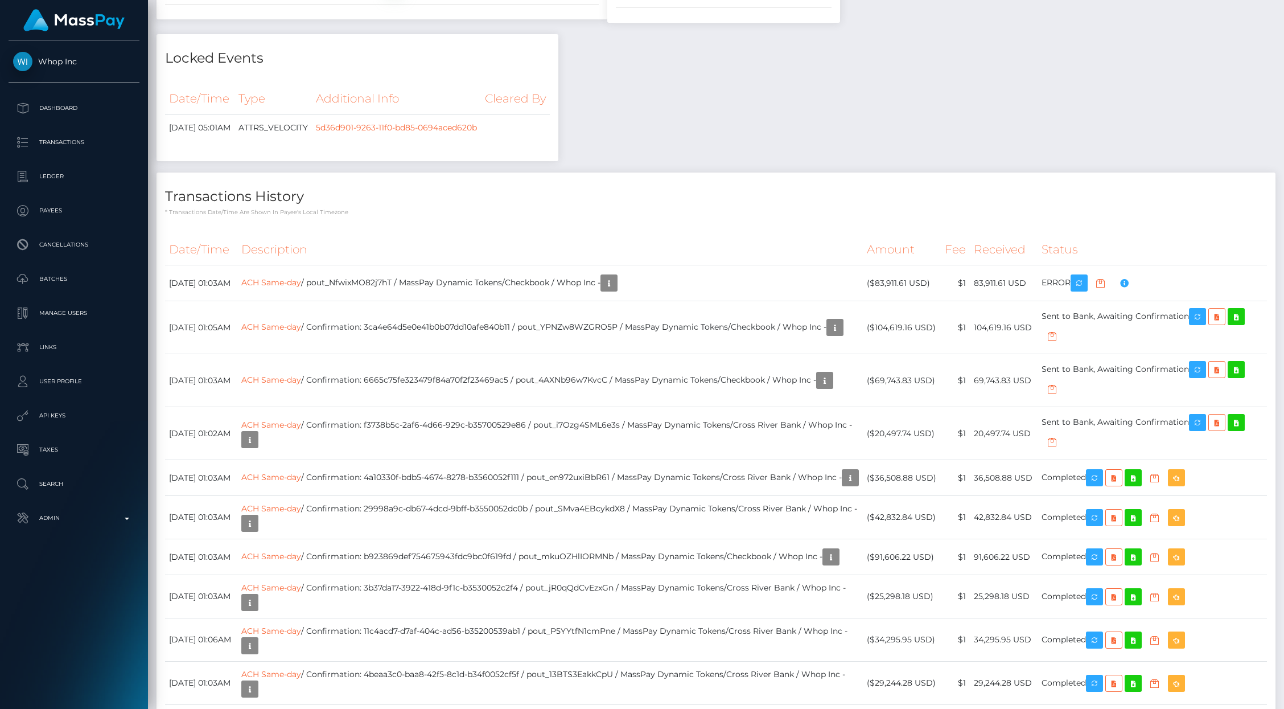
scroll to position [1101, 0]
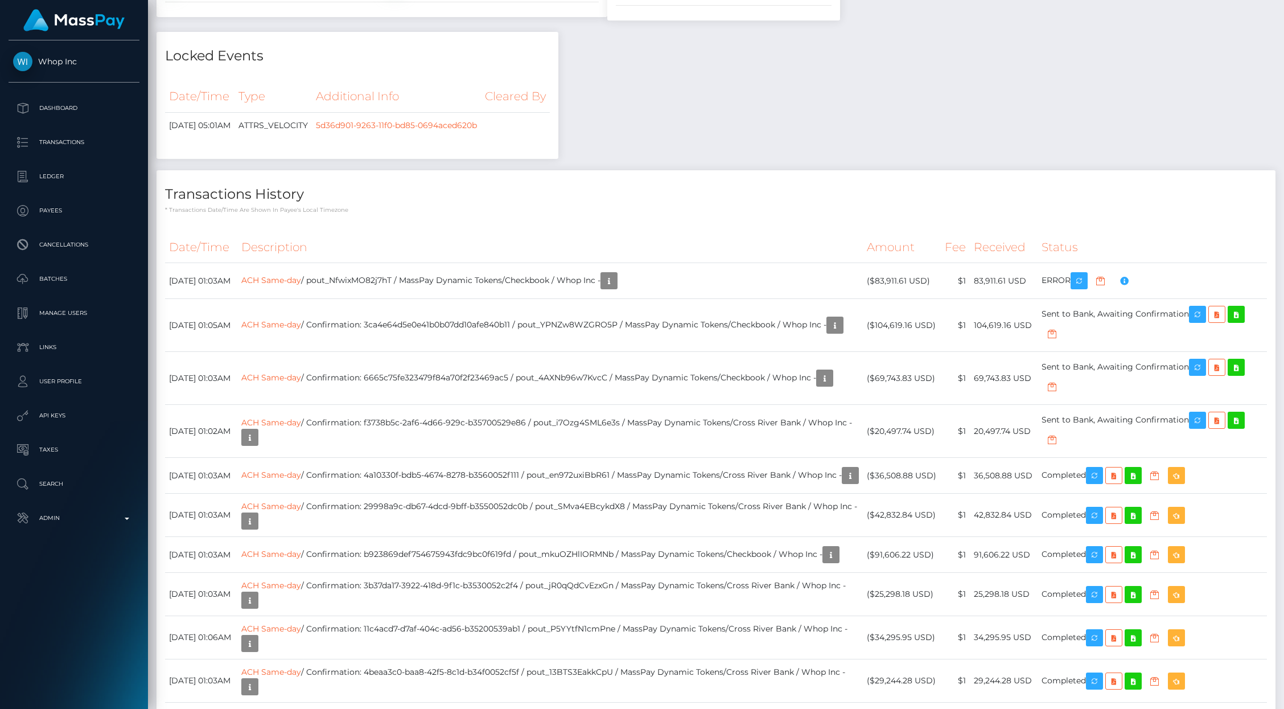
click at [939, 277] on div "Payee Attributes Payer Name Label Value United States / ACH Same-day a999ce46-8…" at bounding box center [716, 326] width 1119 height 2113
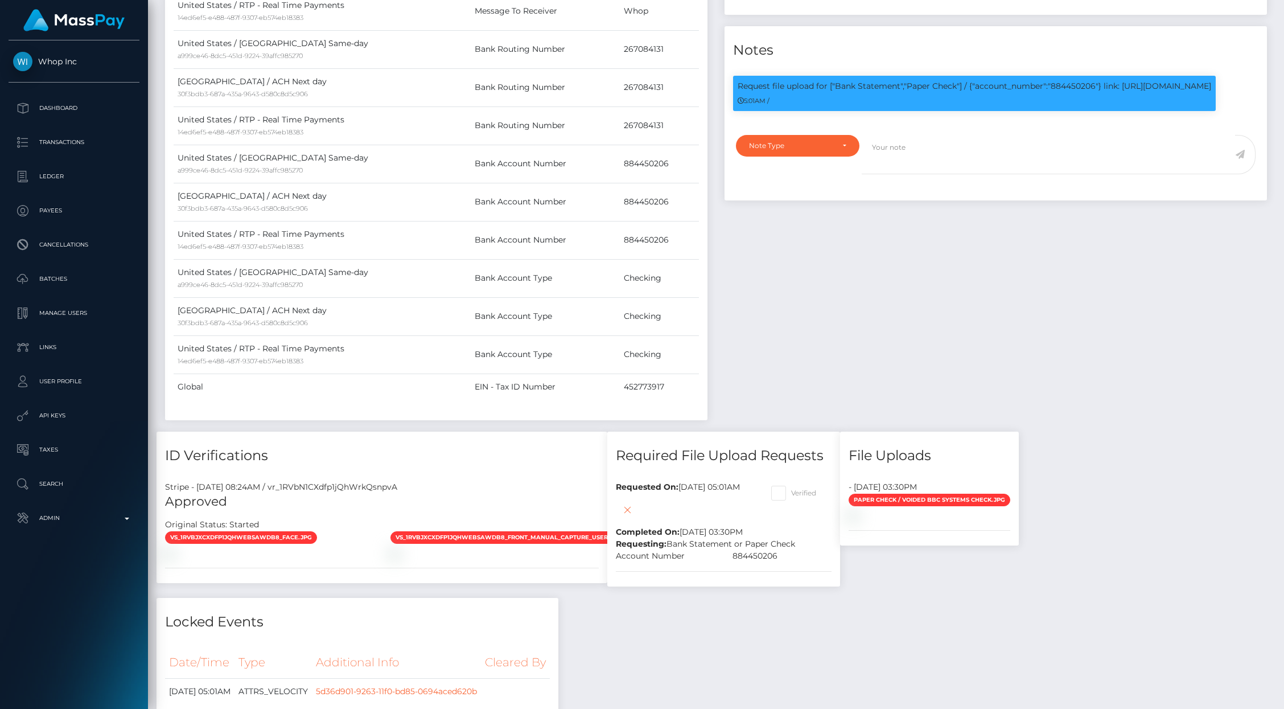
scroll to position [583, 0]
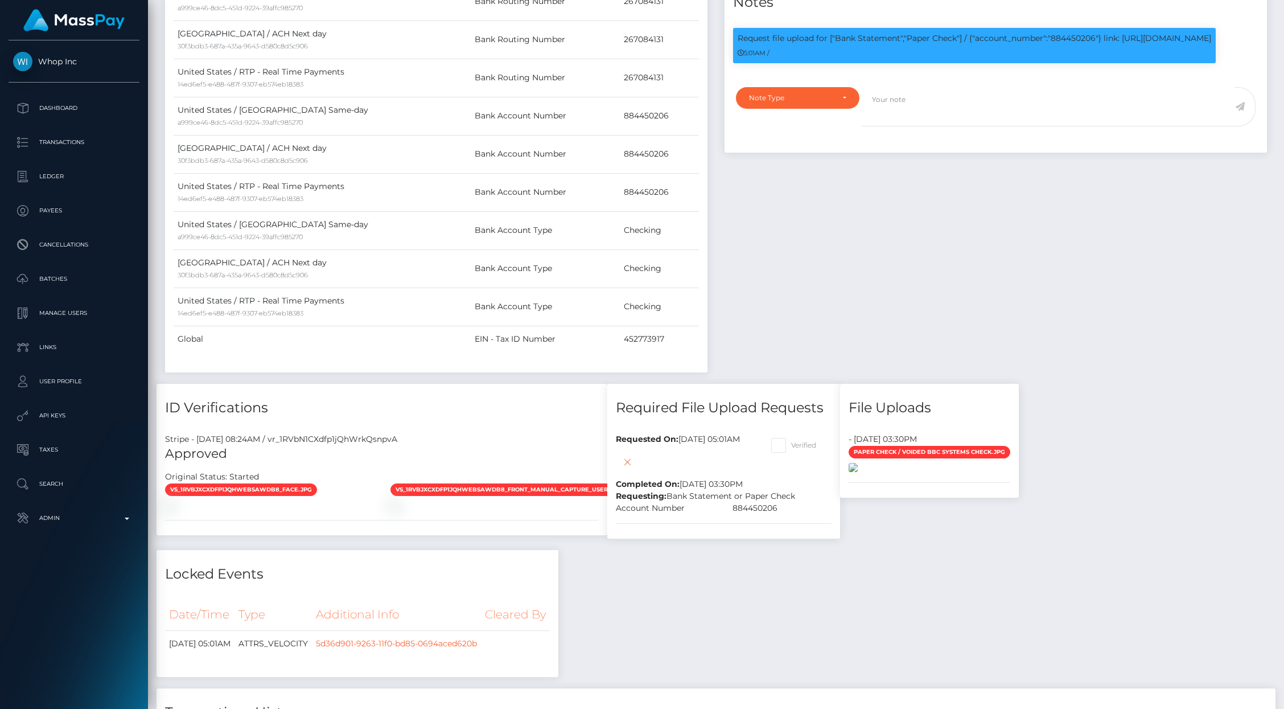
click at [858, 472] on img at bounding box center [853, 467] width 9 height 9
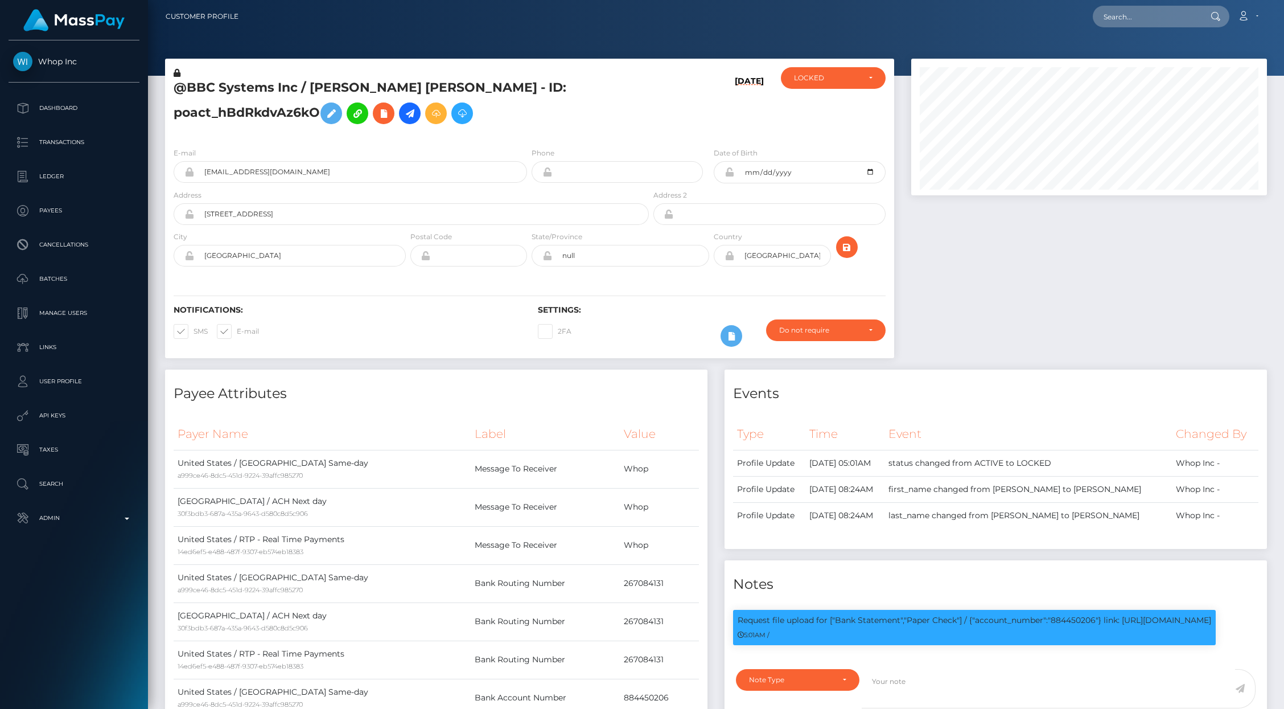
scroll to position [0, 0]
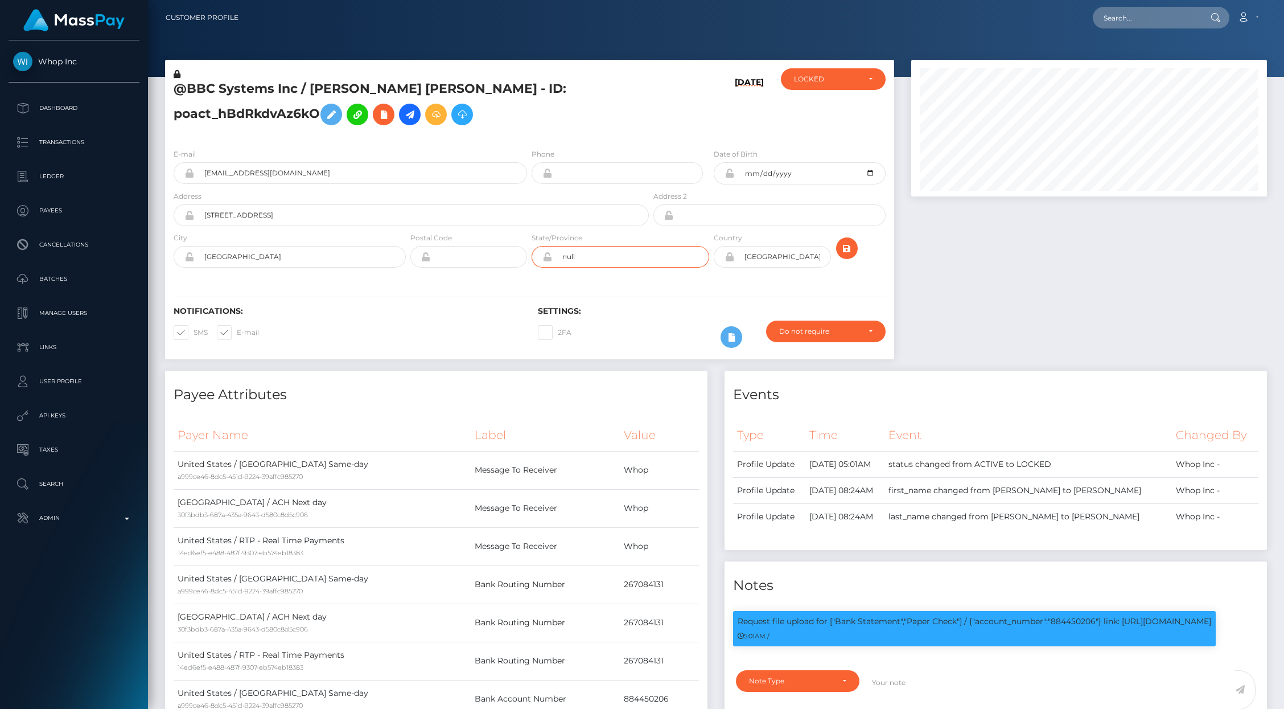
drag, startPoint x: 594, startPoint y: 253, endPoint x: 527, endPoint y: 251, distance: 67.2
click at [527, 251] on div "City Oviedo Postal Code" at bounding box center [529, 253] width 729 height 42
type input "FL"
click at [1097, 298] on div at bounding box center [1089, 215] width 373 height 311
click at [847, 241] on icon "submit" at bounding box center [847, 248] width 14 height 14
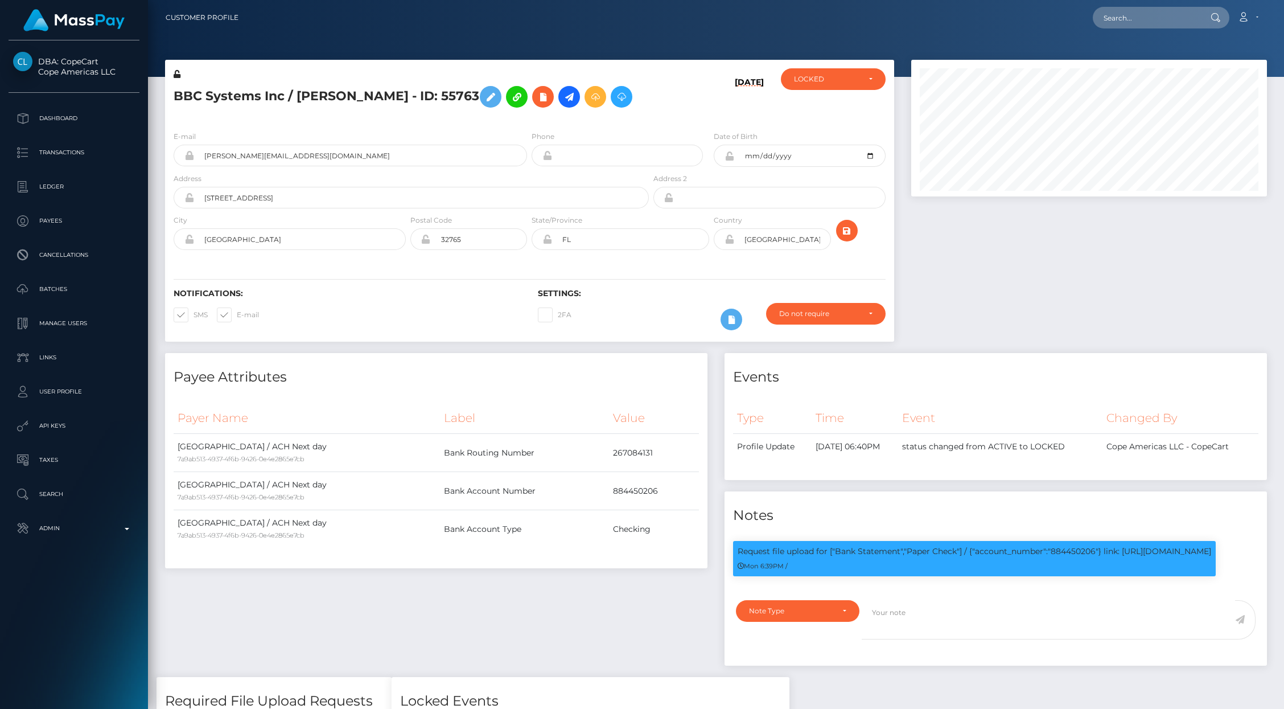
scroll to position [137, 356]
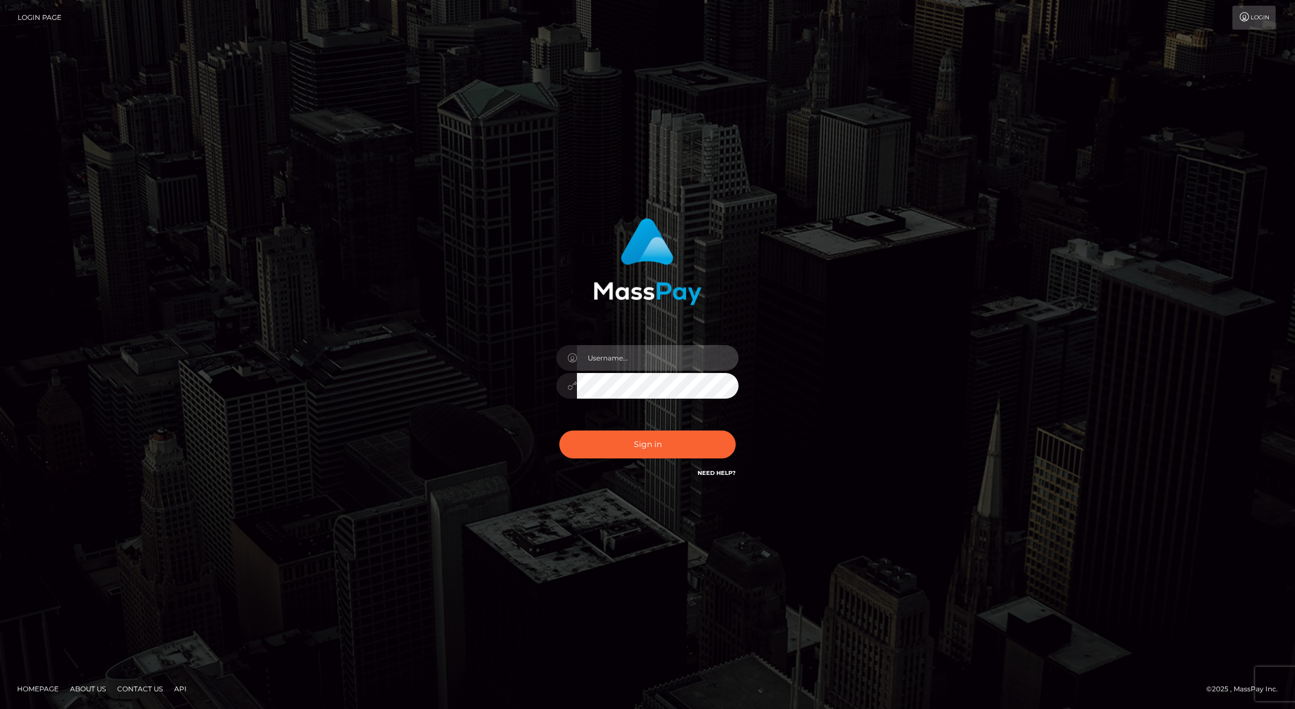
type input "brentg"
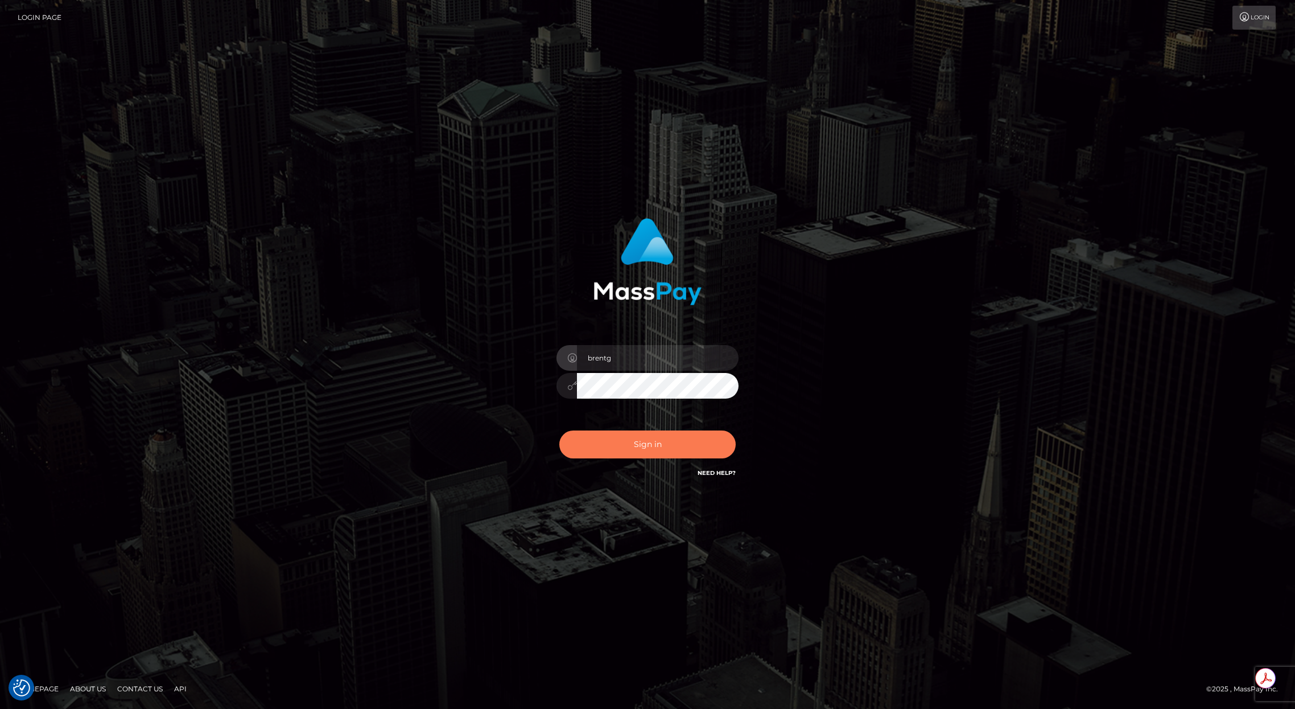
click at [677, 451] on button "Sign in" at bounding box center [648, 444] width 176 height 28
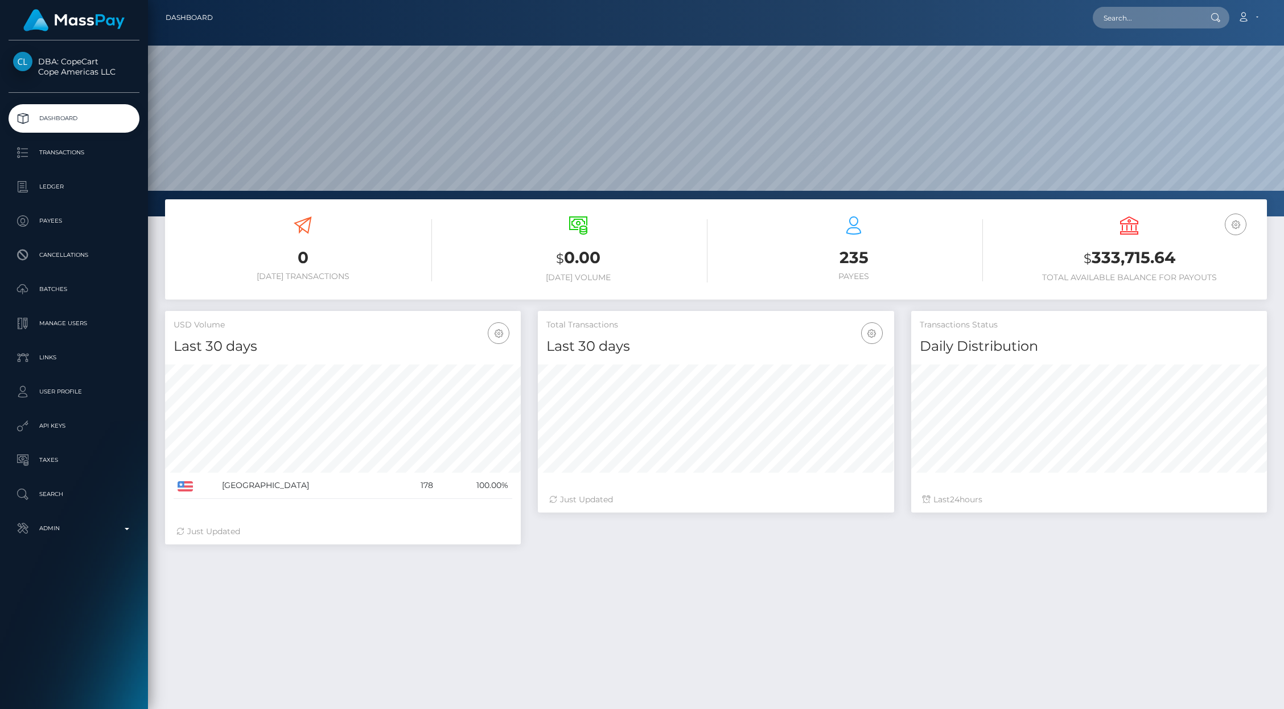
scroll to position [201, 356]
click at [1173, 17] on input "text" at bounding box center [1146, 18] width 107 height 22
paste input "a7b2bce4-6867-11f0-a026-06178c1a380f"
type input "a7b2bce4-6867-11f0-a026-06178c1a380f"
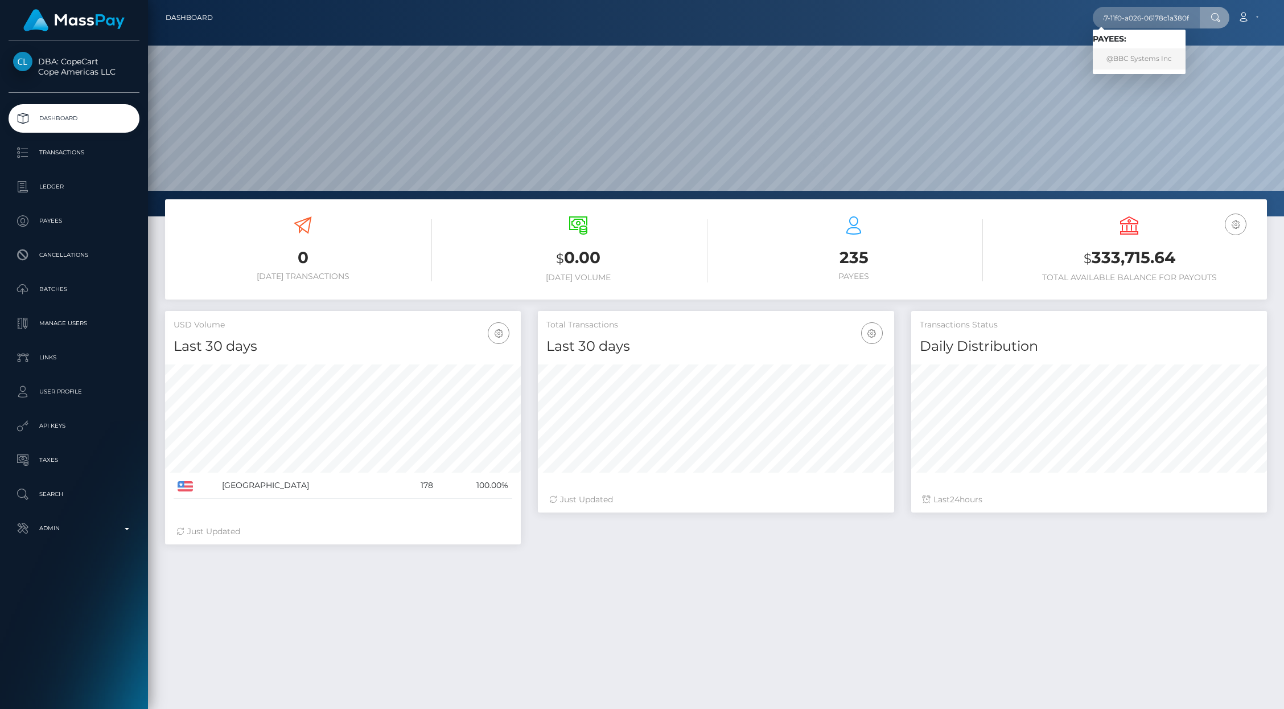
click at [1128, 64] on link "@BBC Systems Inc" at bounding box center [1139, 58] width 93 height 21
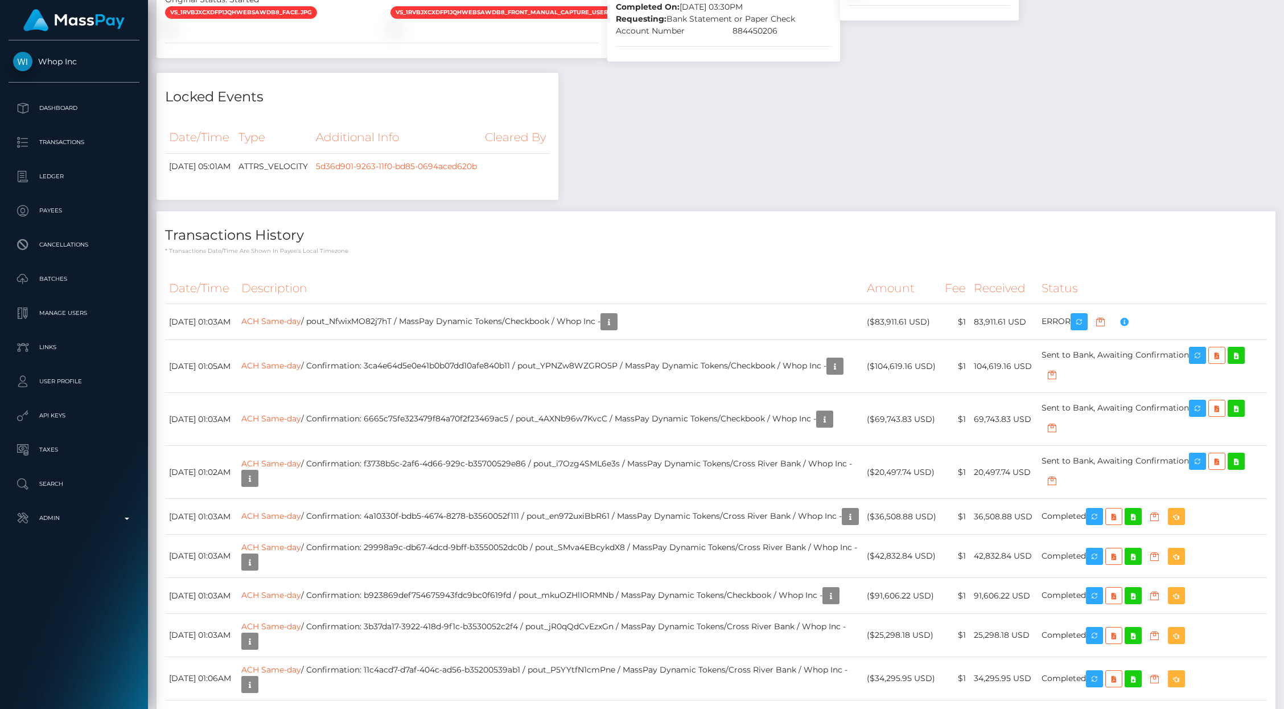
scroll to position [1221, 0]
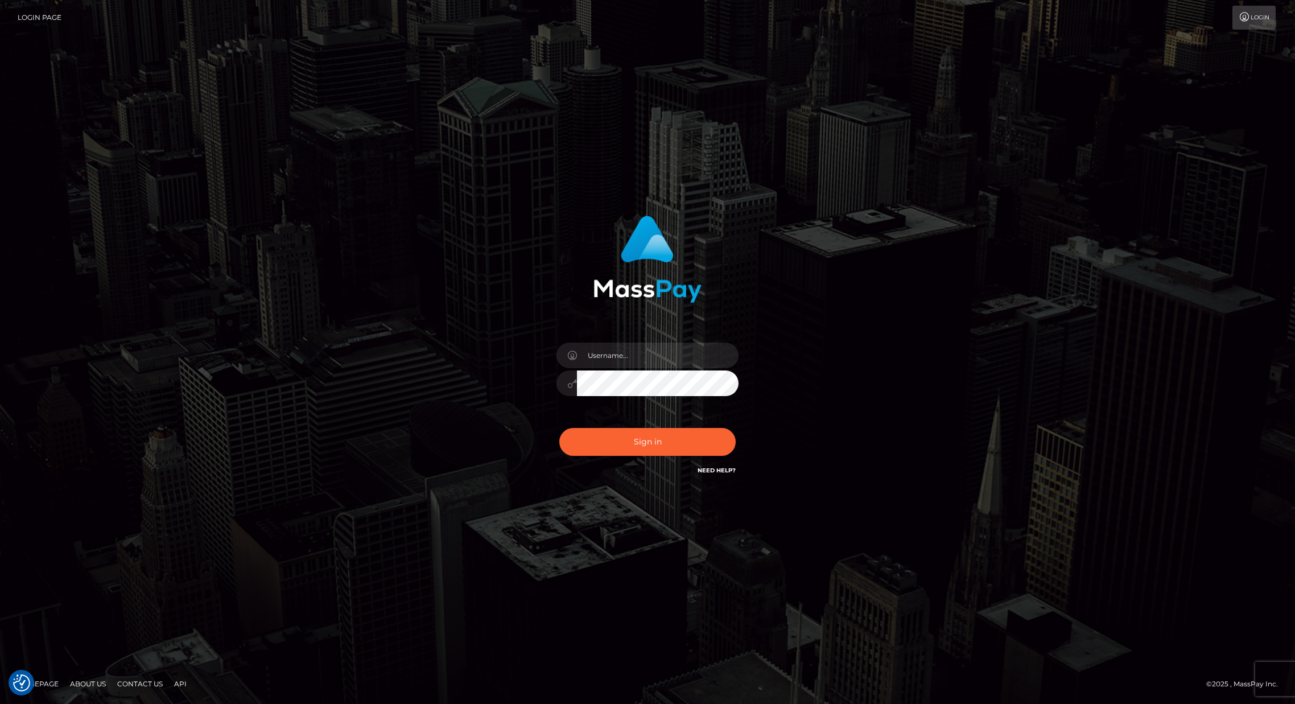
type input "brentg"
click at [619, 439] on button "Sign in" at bounding box center [648, 442] width 176 height 28
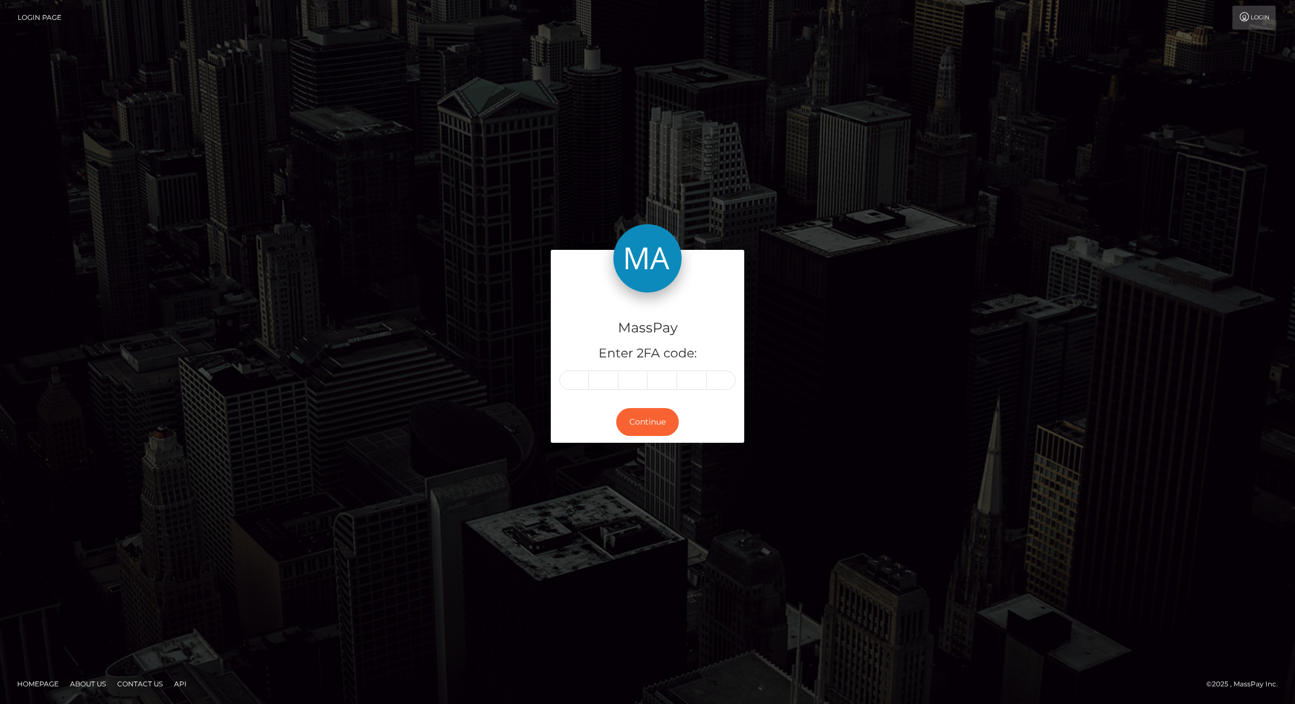
click at [797, 138] on div "MassPay Enter 2FA code: Continue Homepage" at bounding box center [647, 352] width 1295 height 704
click at [938, 100] on div "MassPay Enter 2FA code: Continue Homepage" at bounding box center [647, 352] width 1295 height 704
click at [583, 374] on input "text" at bounding box center [575, 380] width 30 height 19
type input "7"
type input "0"
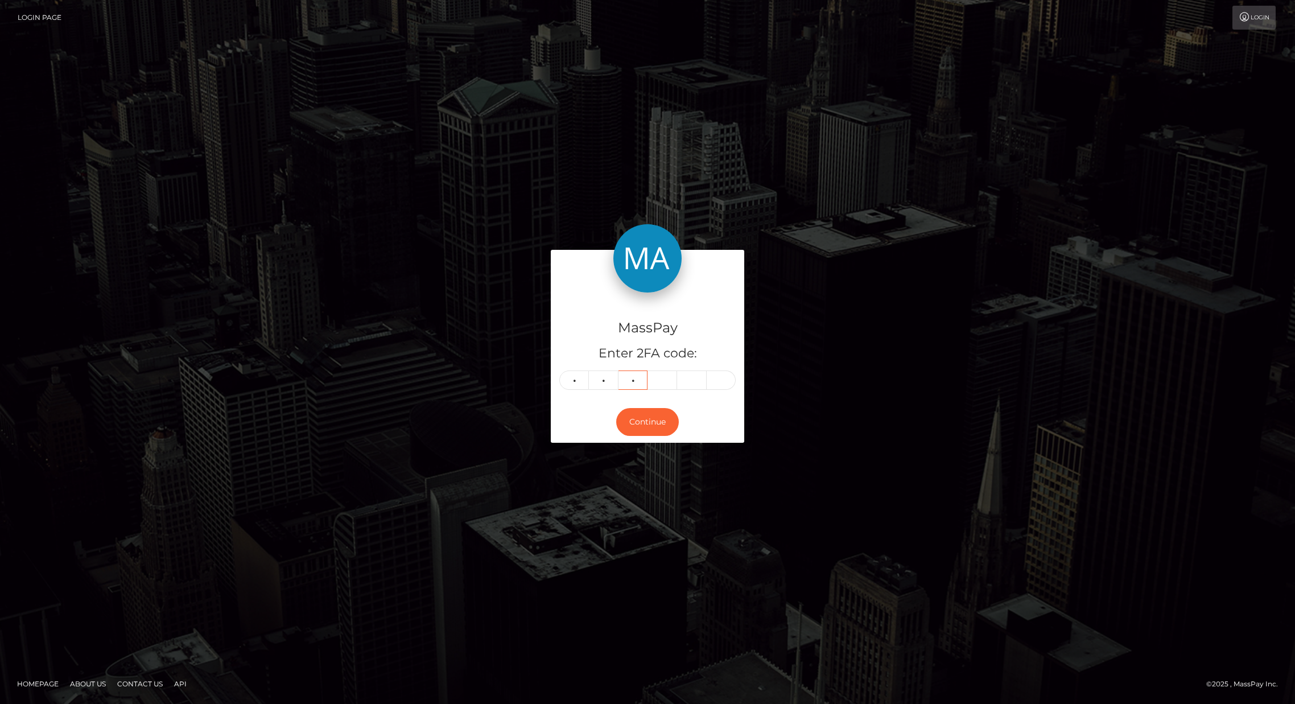
type input "1"
type input "8"
type input "0"
type input "2"
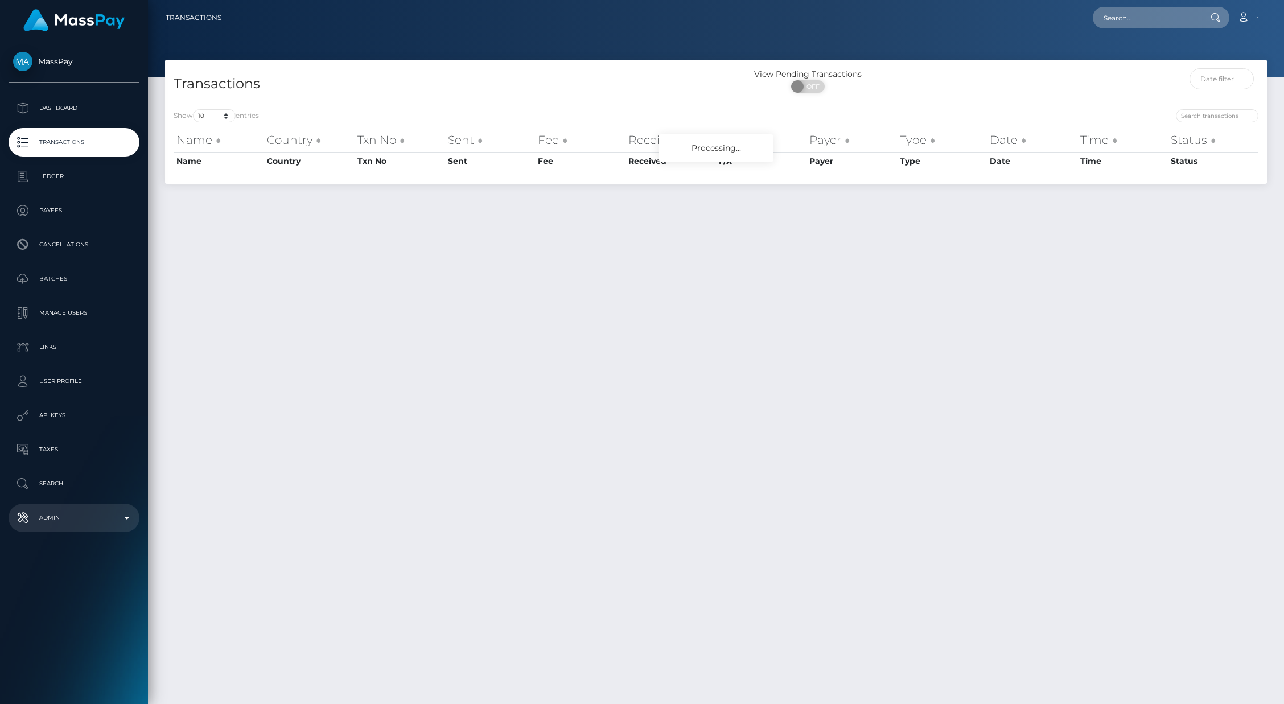
click at [98, 516] on p "Admin" at bounding box center [74, 517] width 122 height 17
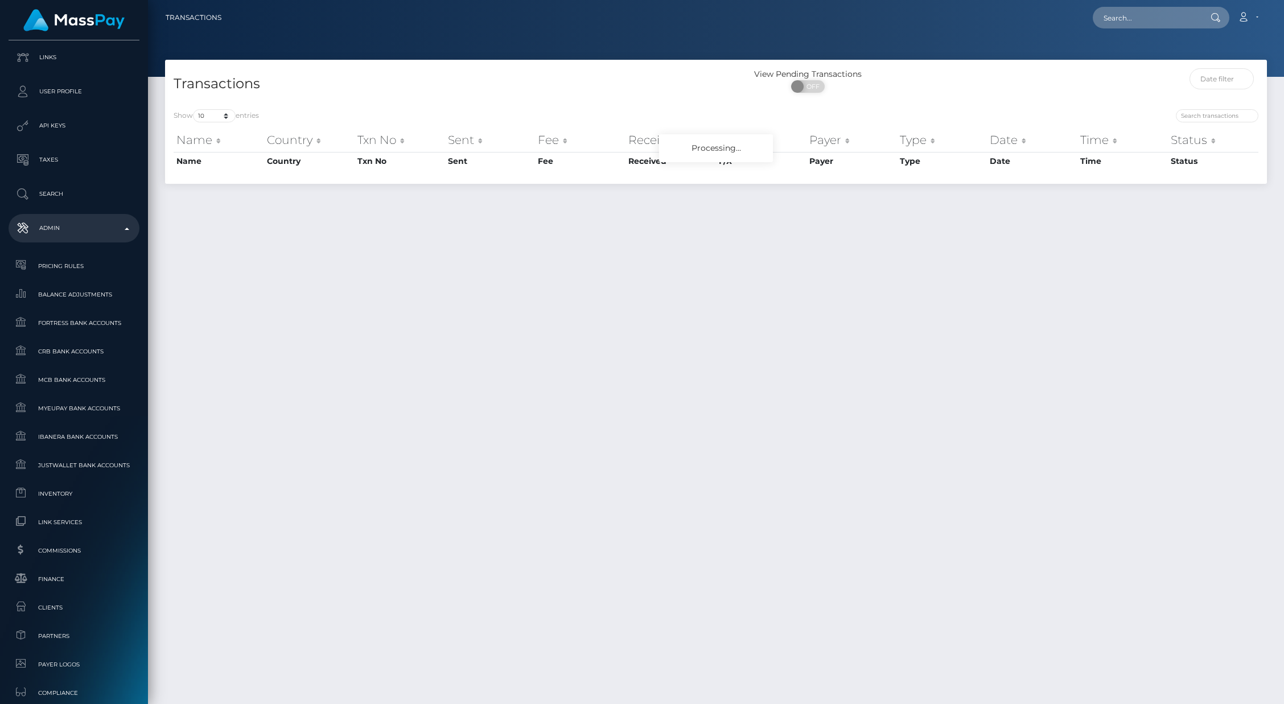
scroll to position [523, 0]
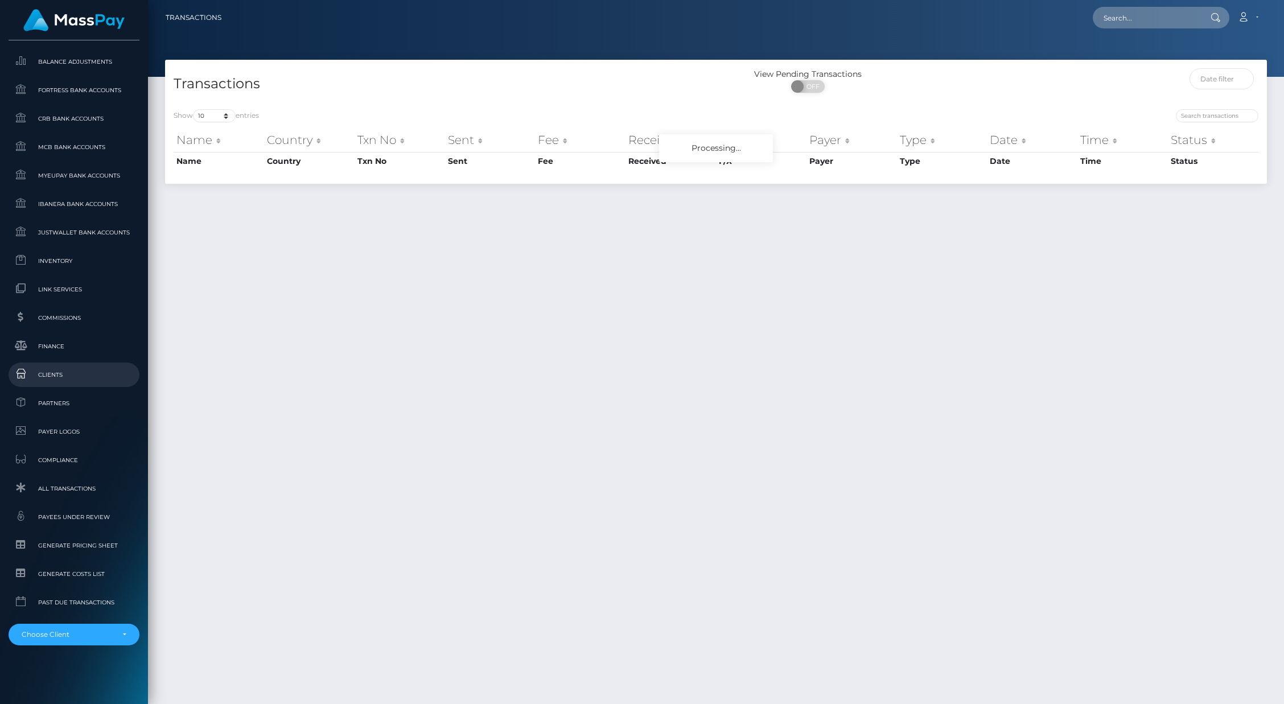
click at [43, 368] on span "Clients" at bounding box center [74, 374] width 122 height 13
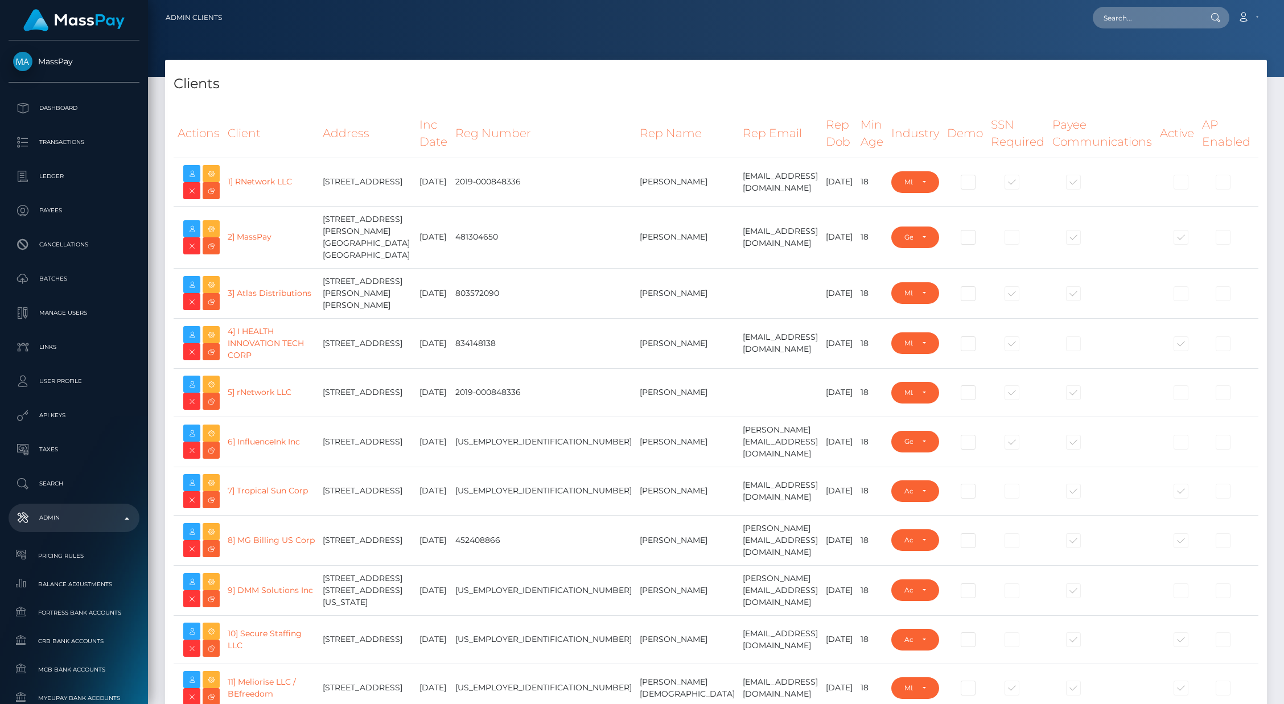
select select "223"
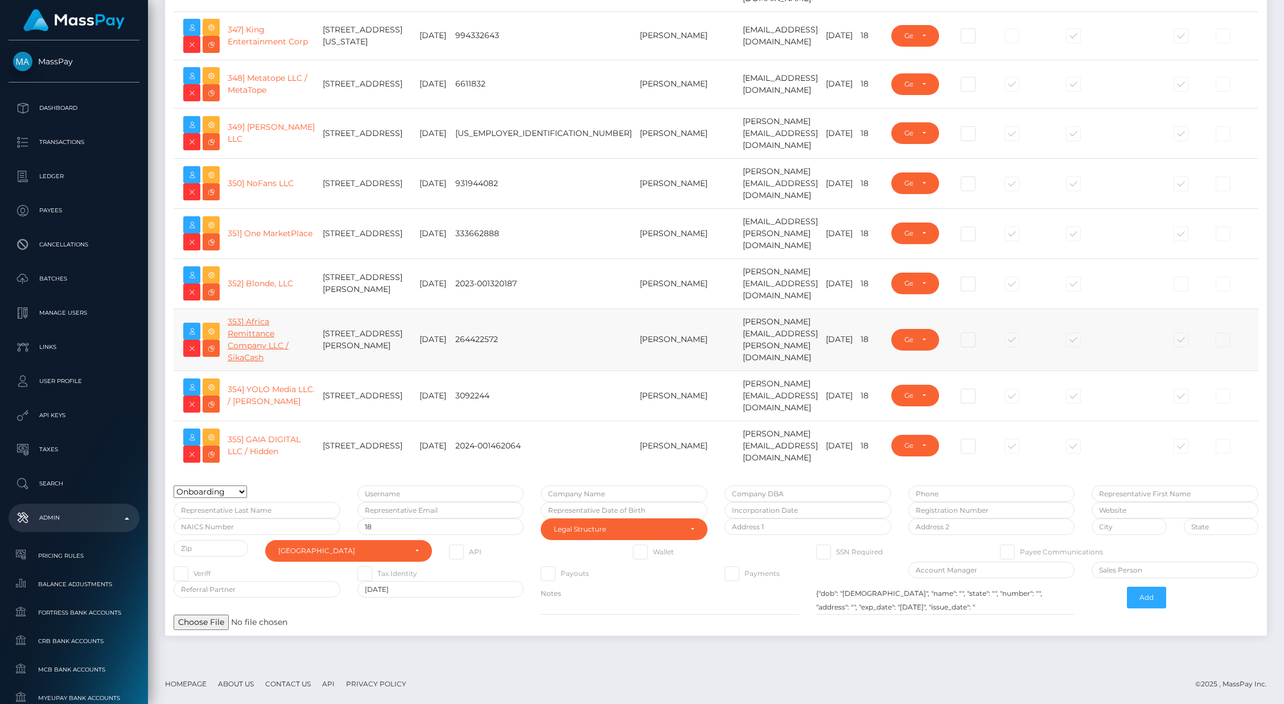
click at [246, 340] on link "353] Africa Remittance Company LLC / SikaCash" at bounding box center [258, 339] width 61 height 46
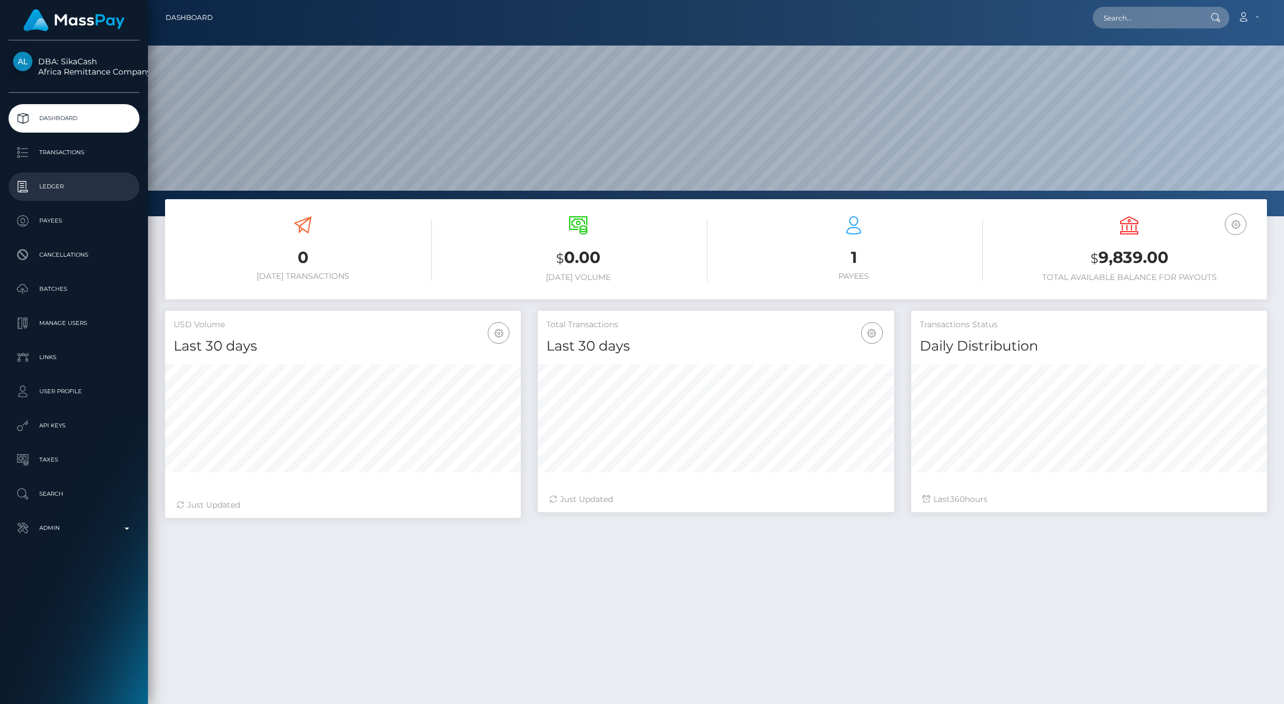
scroll to position [201, 356]
click at [55, 291] on p "Batches" at bounding box center [74, 289] width 122 height 17
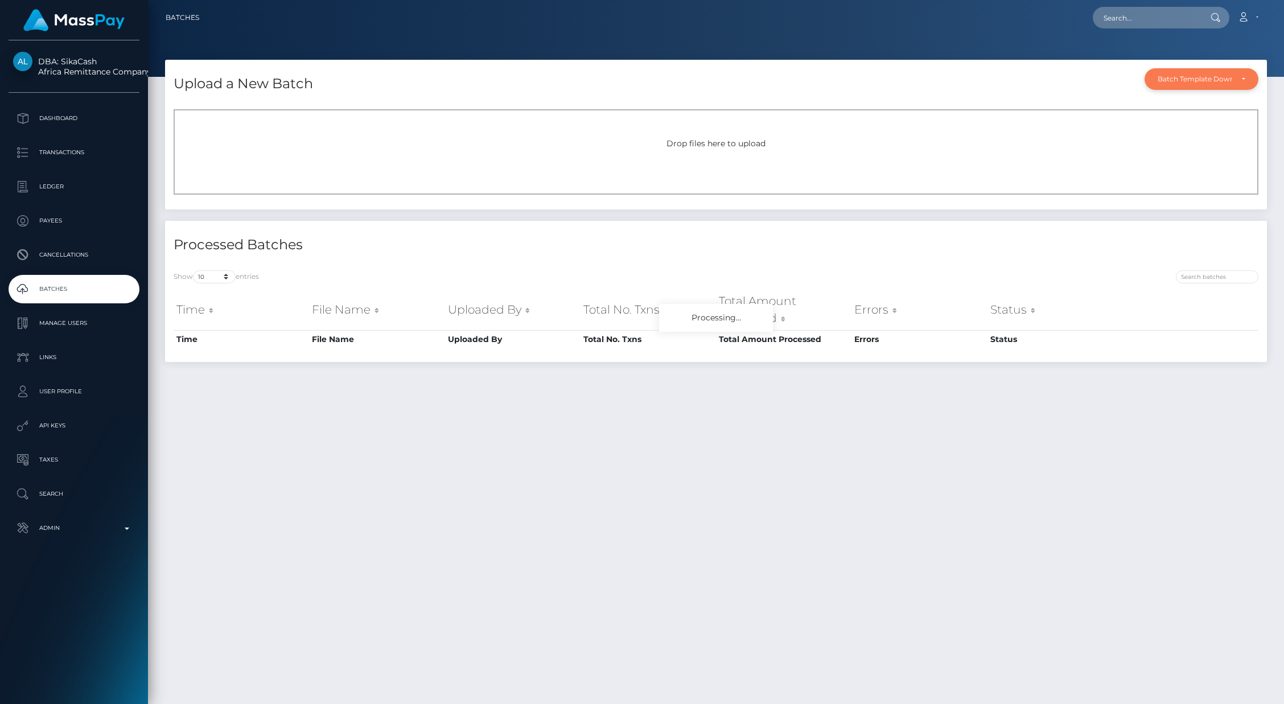
click at [1232, 79] on div "Batch Template Download" at bounding box center [1195, 79] width 75 height 9
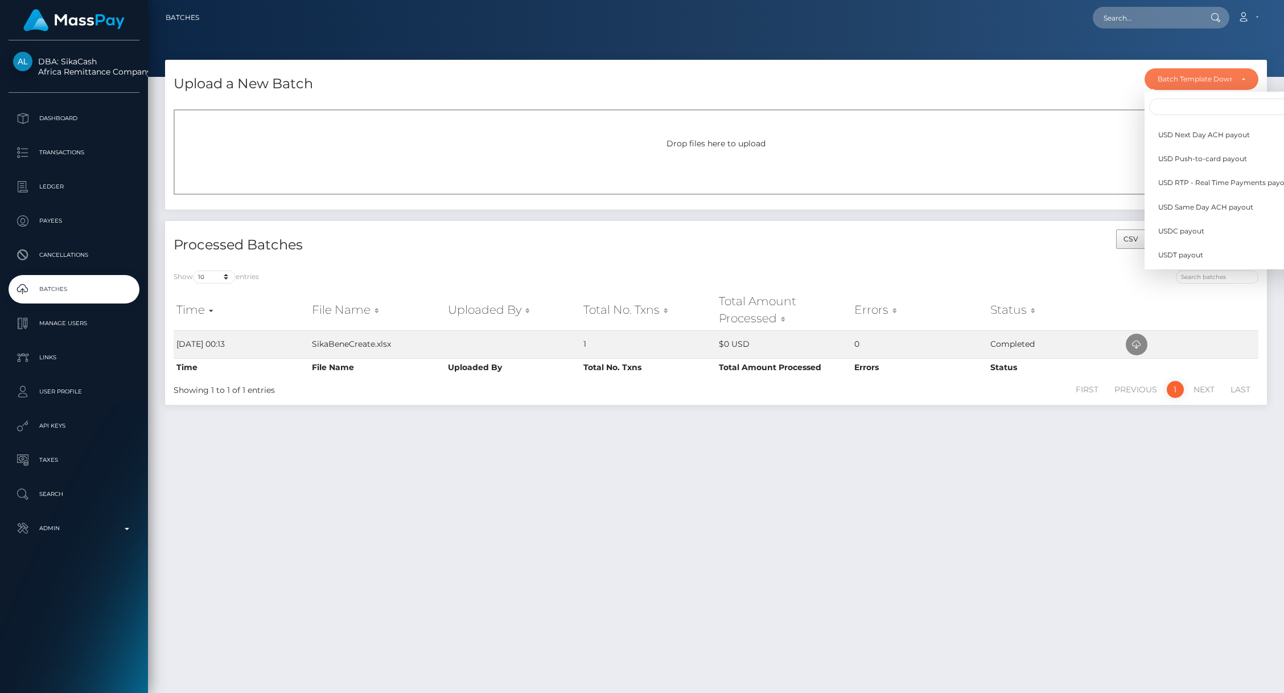
scroll to position [333, 0]
click at [1189, 209] on span "USDC payout" at bounding box center [1181, 206] width 46 height 10
select select "/batch_templates/USDC payout.xlsx"
select select
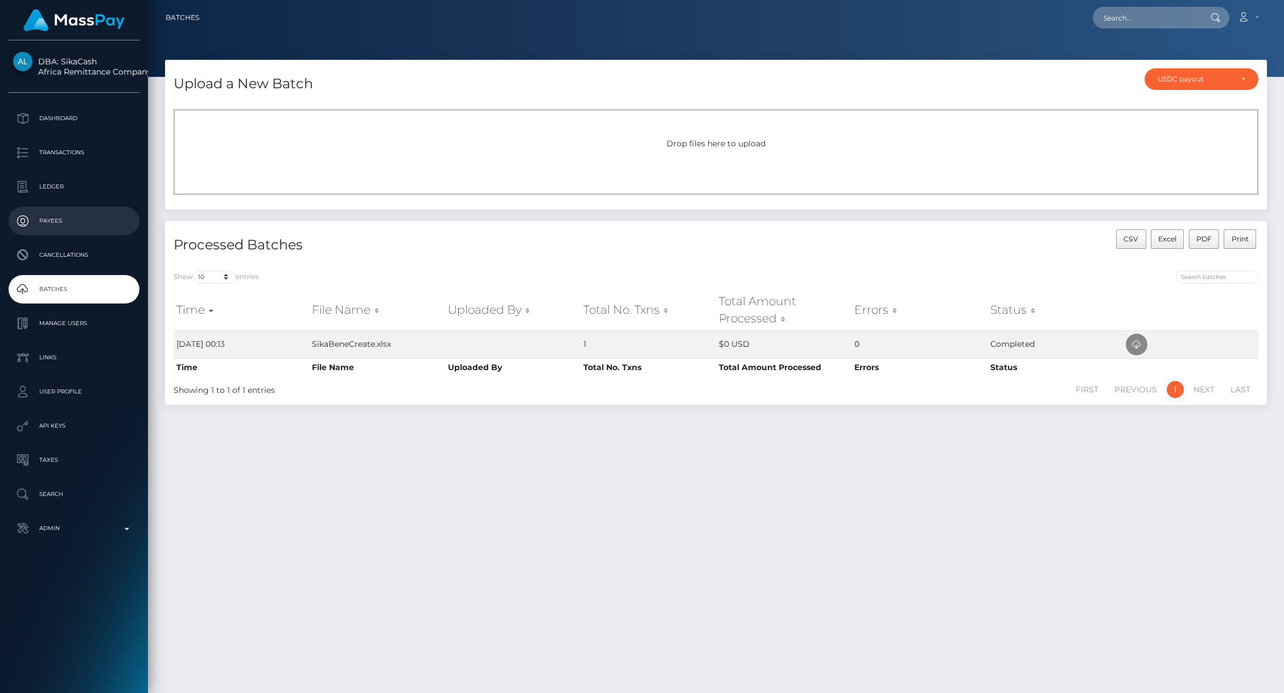
click at [49, 221] on p "Payees" at bounding box center [74, 220] width 122 height 17
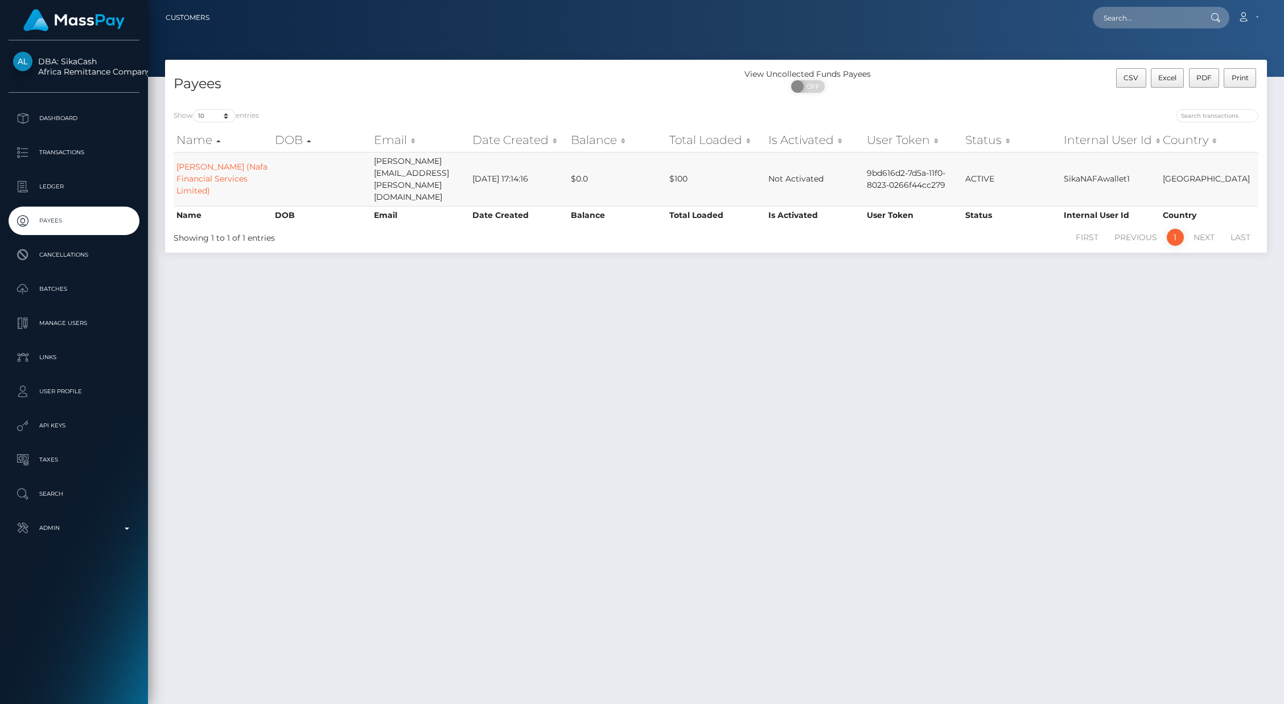
click at [1092, 172] on td "SikaNAFAwallet1" at bounding box center [1110, 179] width 98 height 54
copy td "SikaNAFAwallet1"
click at [213, 173] on link "Halimatou Jallow (Nafa Financial Services Limited)" at bounding box center [221, 179] width 91 height 34
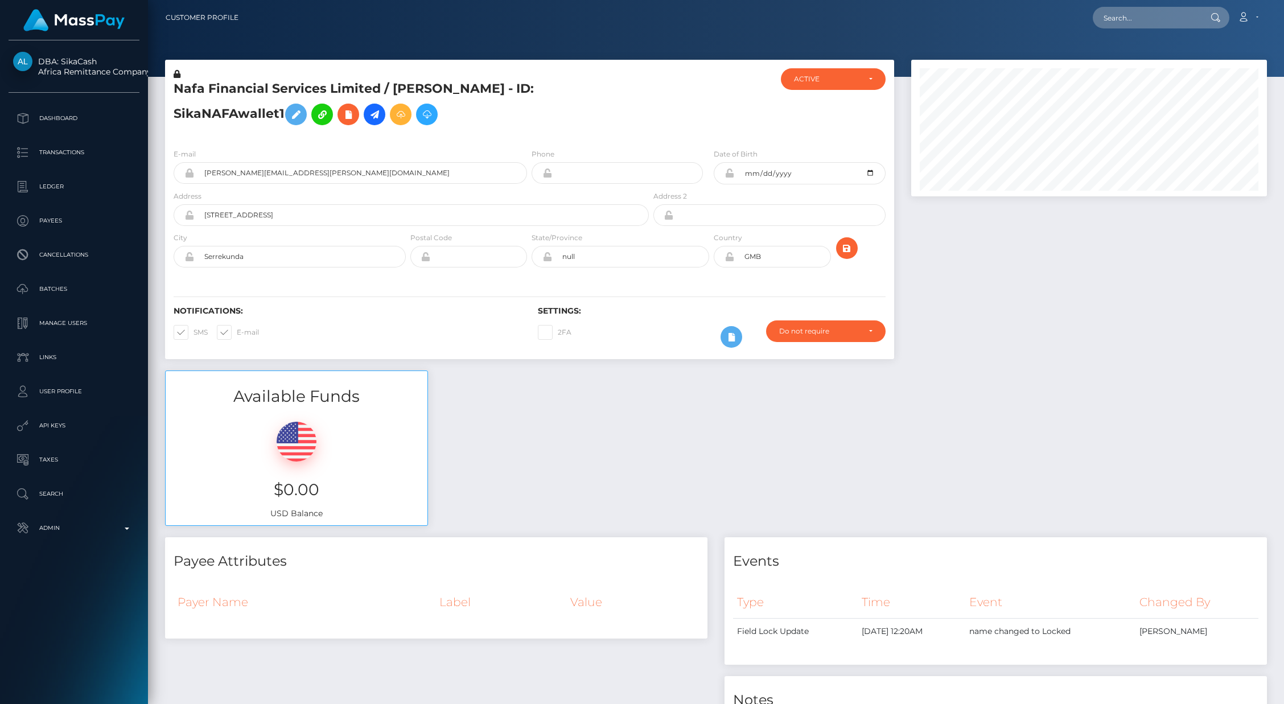
scroll to position [137, 356]
drag, startPoint x: 260, startPoint y: 174, endPoint x: 120, endPoint y: 174, distance: 140.6
click at [120, 174] on div "DBA: SikaCash Africa Remittance Company LLC Dashboard Transactions Ledger" at bounding box center [642, 352] width 1284 height 704
click at [240, 170] on input "[PERSON_NAME][EMAIL_ADDRESS][PERSON_NAME][DOMAIN_NAME]" at bounding box center [360, 173] width 333 height 22
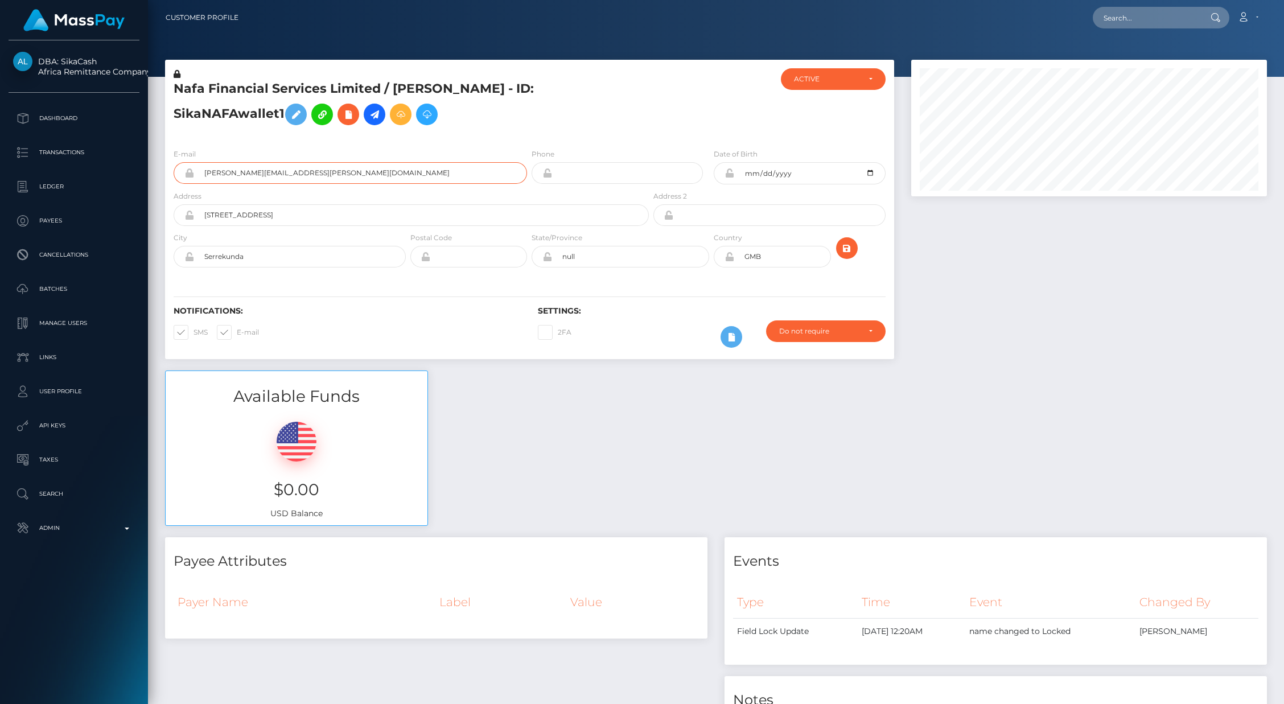
click at [240, 170] on input "[PERSON_NAME][EMAIL_ADDRESS][PERSON_NAME][DOMAIN_NAME]" at bounding box center [360, 173] width 333 height 22
click at [377, 116] on icon at bounding box center [375, 115] width 14 height 14
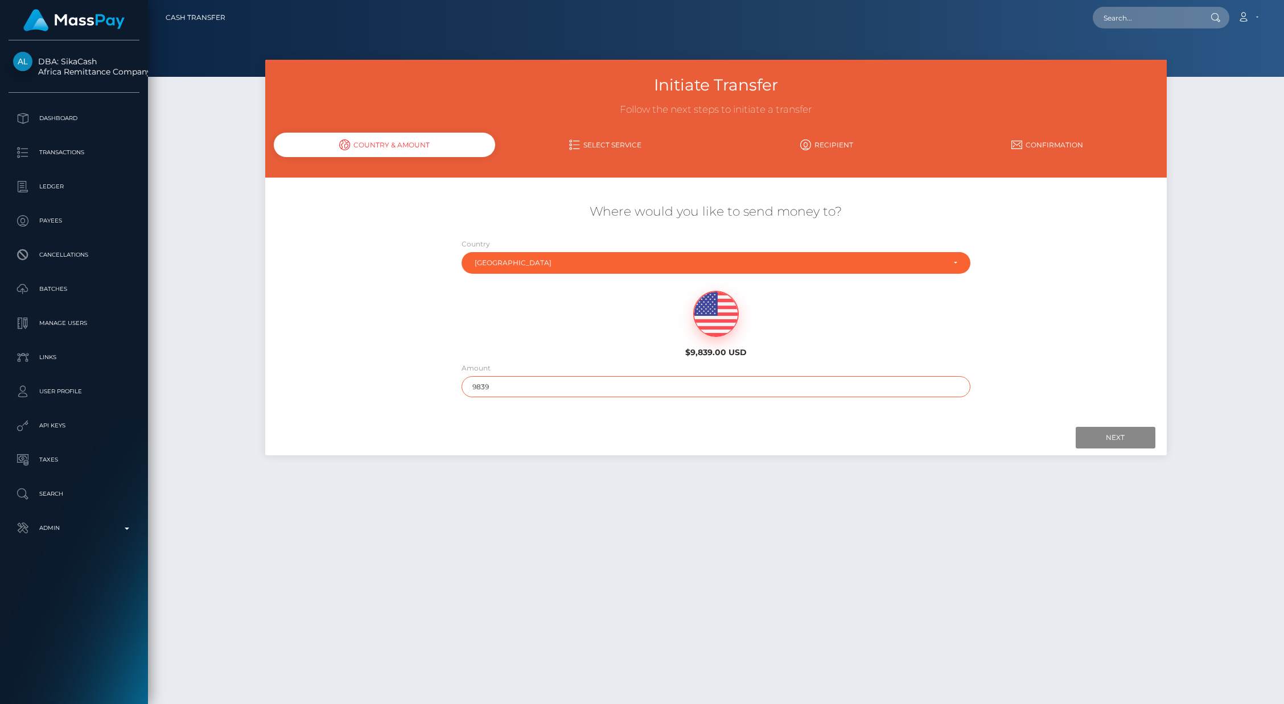
drag, startPoint x: 480, startPoint y: 387, endPoint x: 536, endPoint y: 379, distance: 56.3
click at [536, 379] on input "9839" at bounding box center [716, 386] width 509 height 21
type input "39"
click at [1076, 433] on input "Next" at bounding box center [1116, 438] width 80 height 22
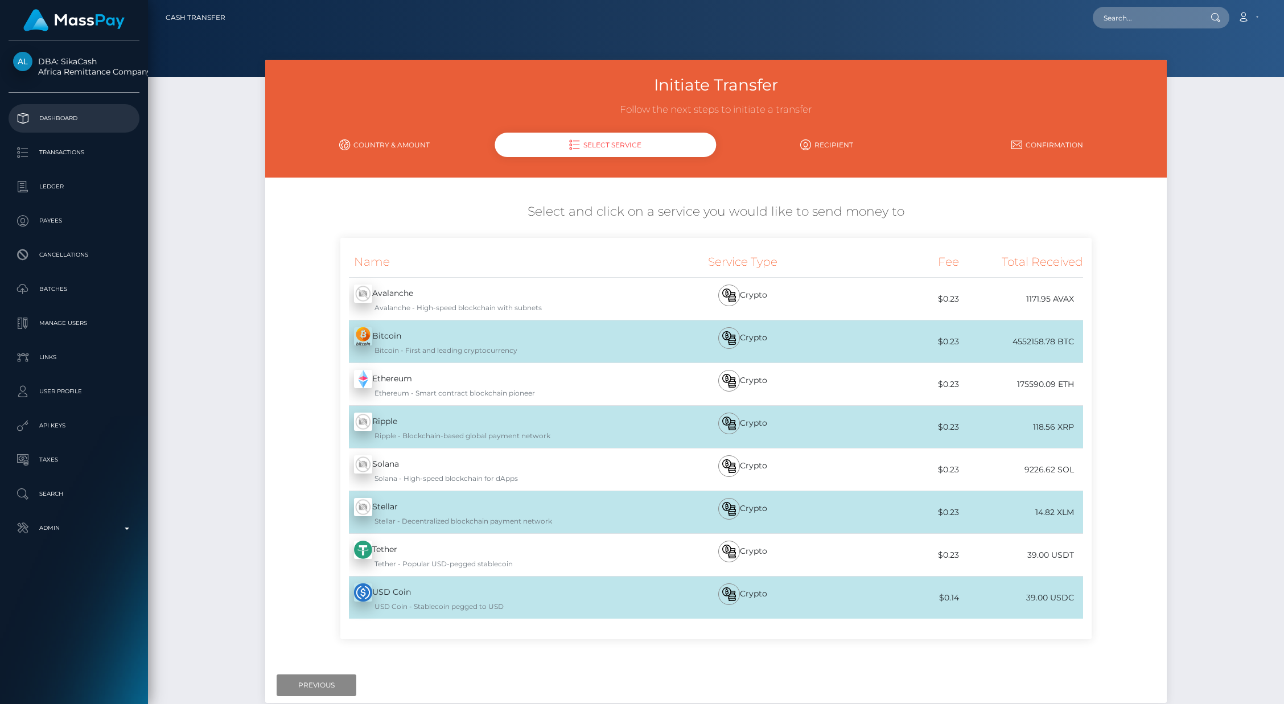
click at [63, 121] on p "Dashboard" at bounding box center [74, 118] width 122 height 17
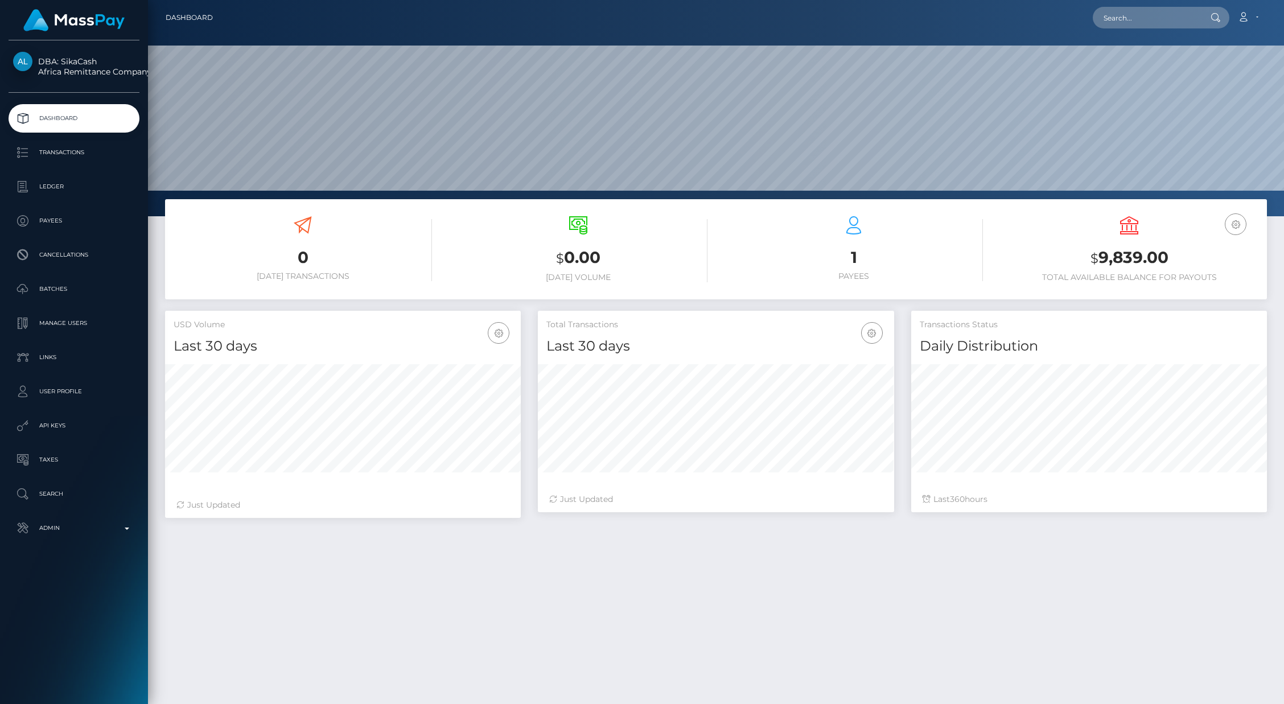
scroll to position [201, 356]
